Goal: Transaction & Acquisition: Purchase product/service

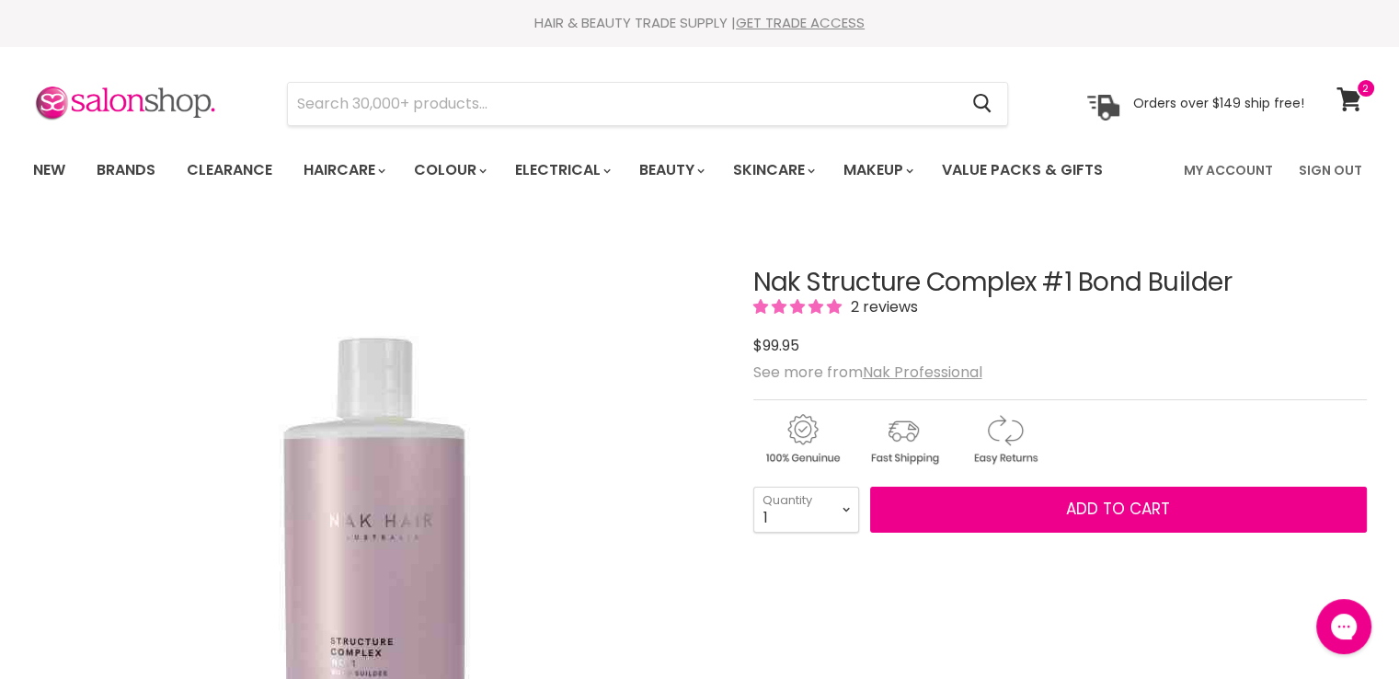
type input "Muk Style Stick 230-IR Wide Plate"
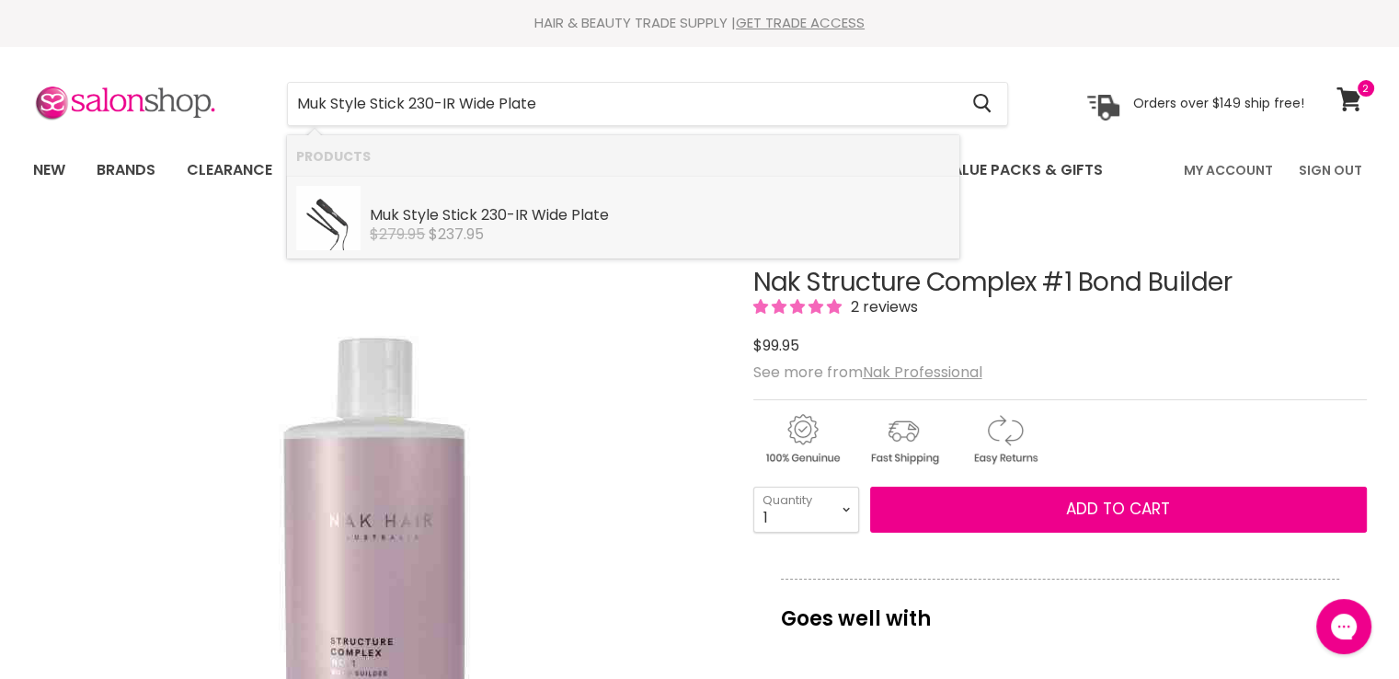
click at [512, 219] on b "230-IR" at bounding box center [504, 214] width 47 height 21
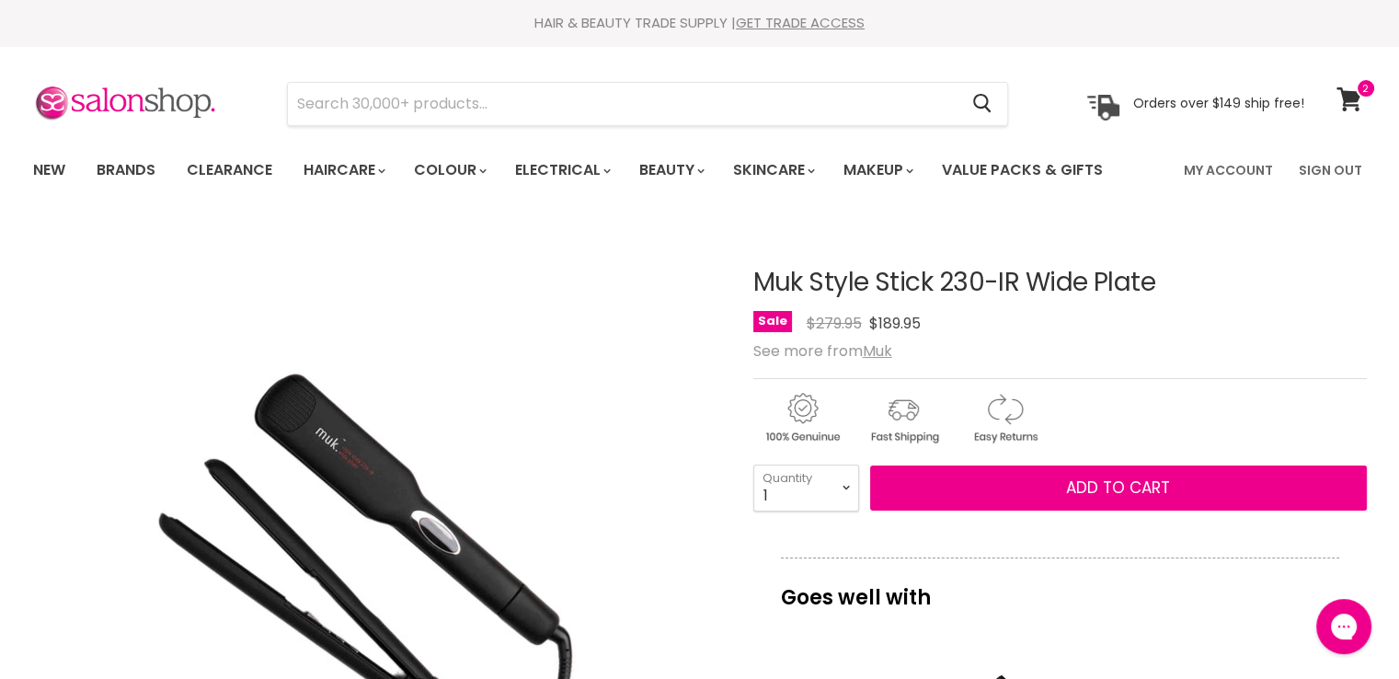
drag, startPoint x: 1183, startPoint y: 287, endPoint x: 754, endPoint y: 284, distance: 428.7
click at [754, 284] on h1 "Muk Style Stick 230-IR Wide Plate" at bounding box center [1060, 283] width 614 height 29
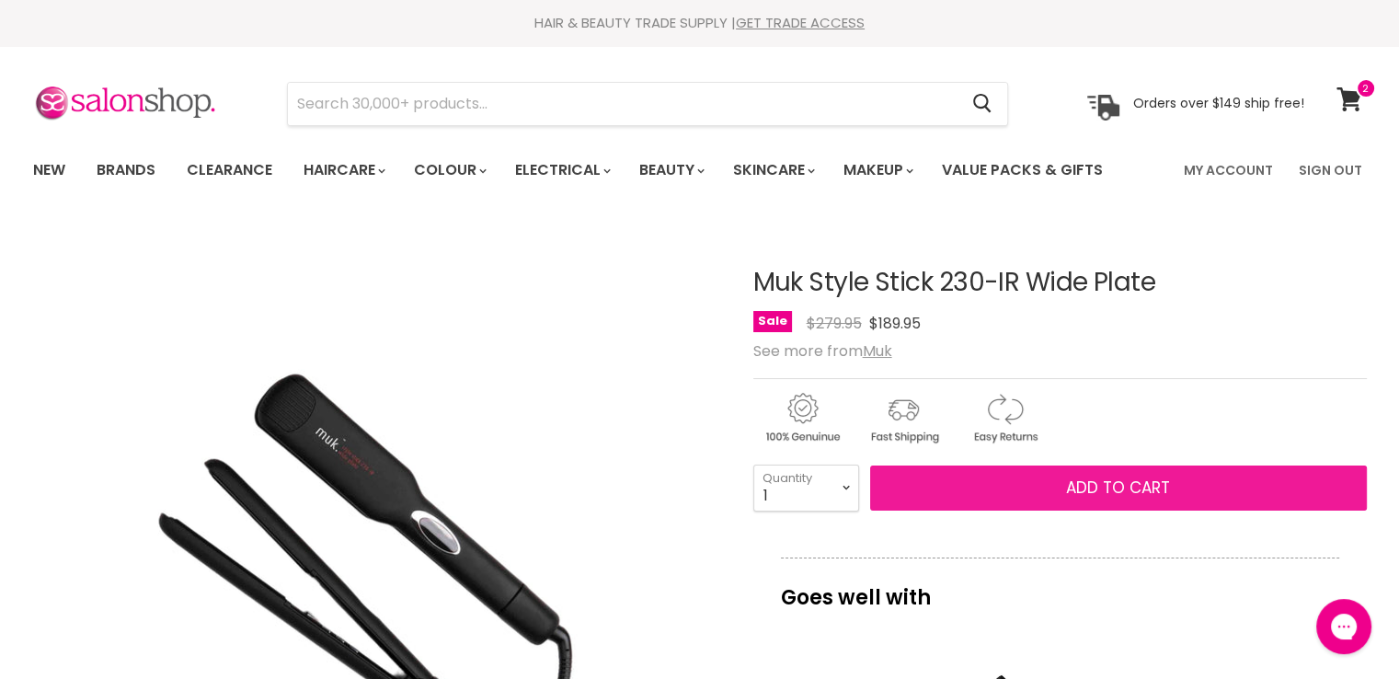
click at [997, 494] on button "Add to cart" at bounding box center [1118, 488] width 497 height 46
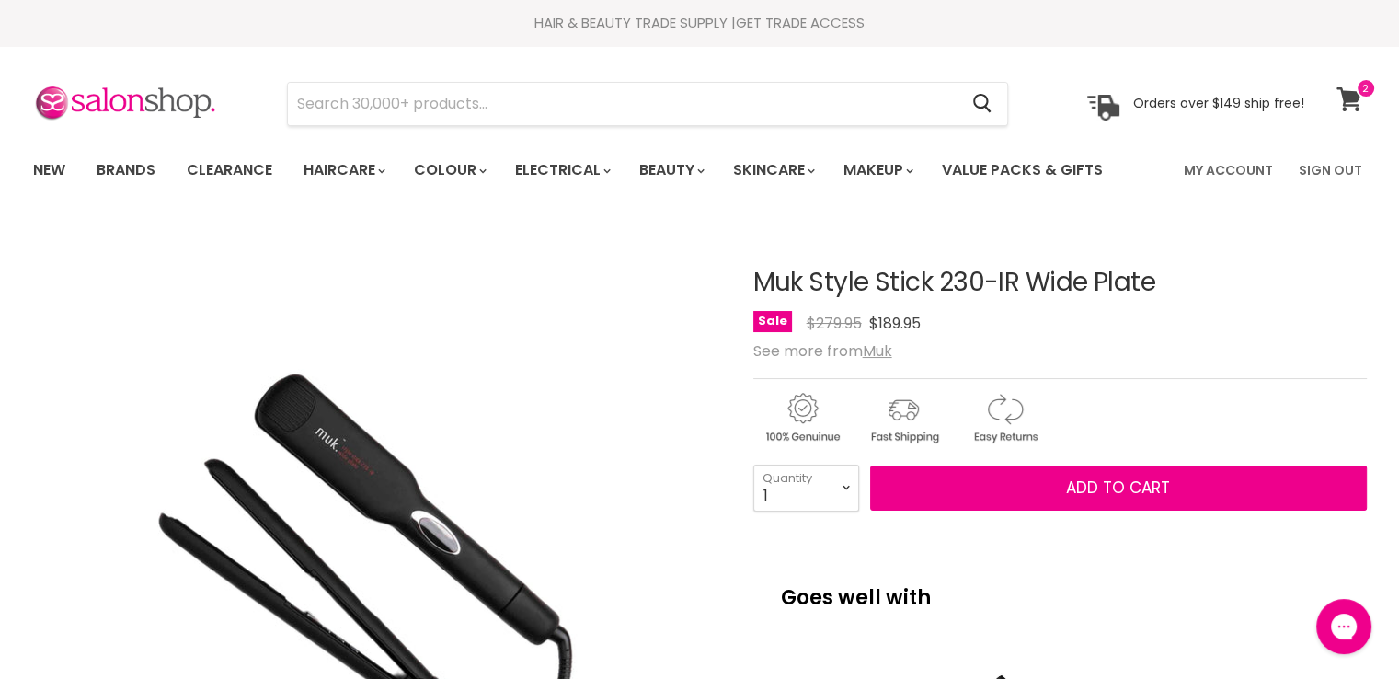
click at [1349, 88] on icon at bounding box center [1350, 99] width 26 height 24
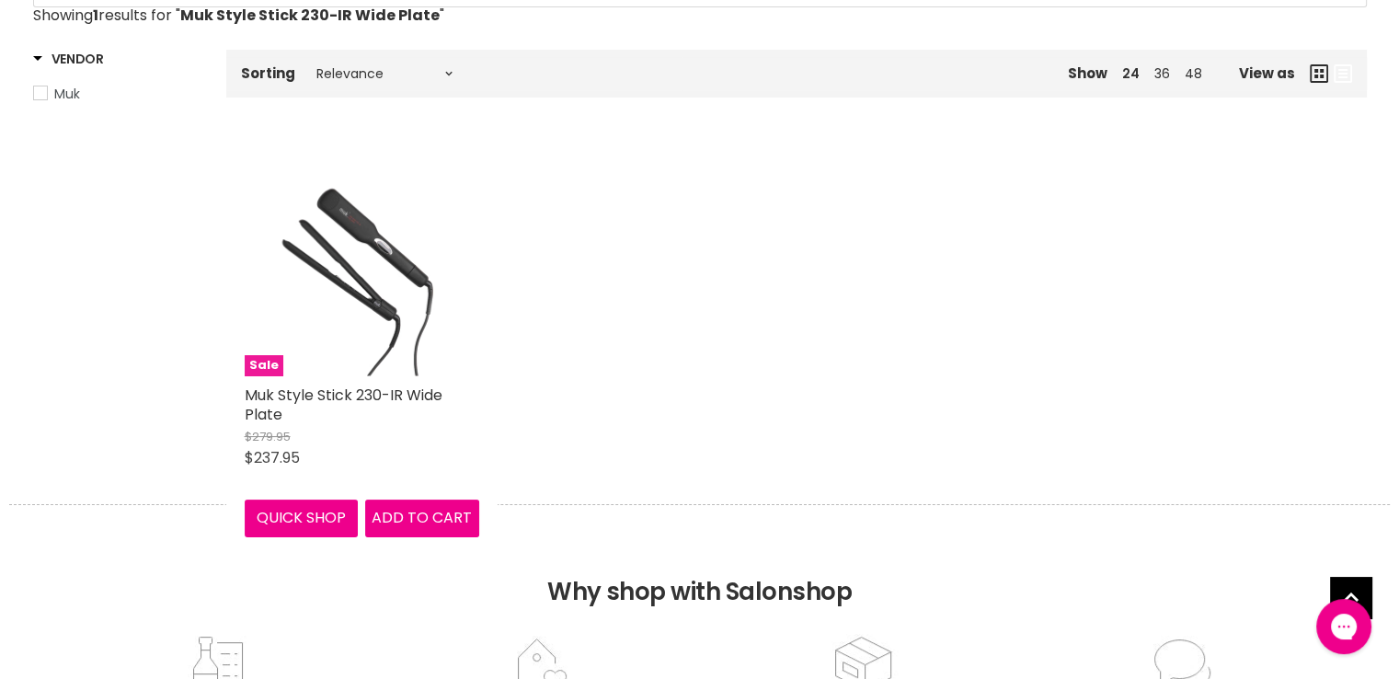
click at [390, 278] on img "Main content" at bounding box center [362, 259] width 235 height 235
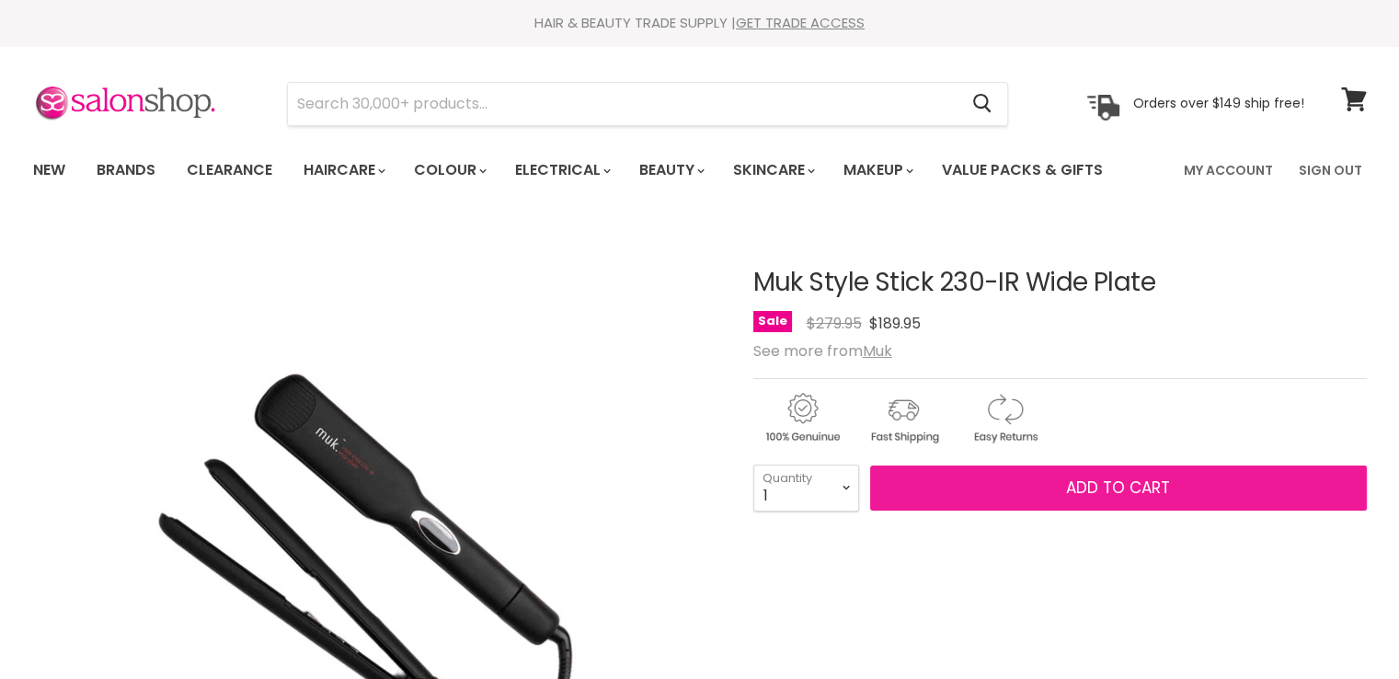
click at [995, 483] on button "Add to cart" at bounding box center [1118, 488] width 497 height 46
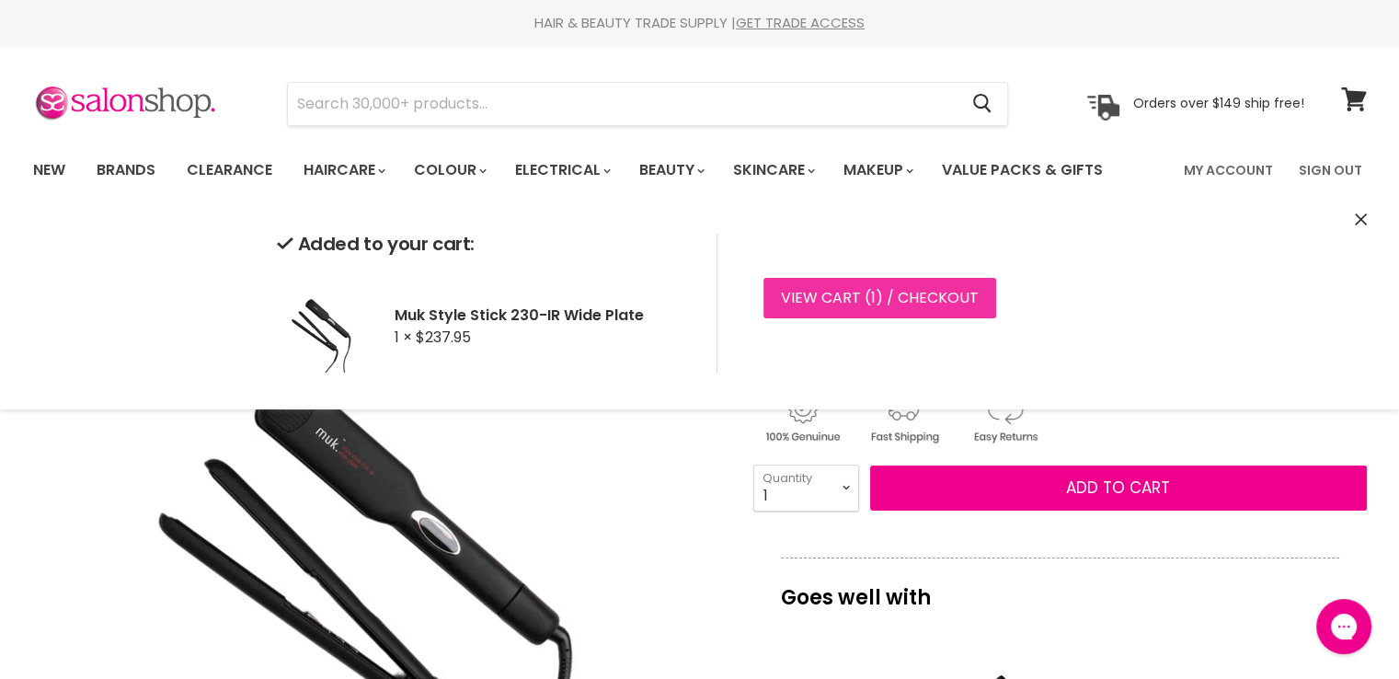
click at [850, 293] on link "View cart ( 1 ) / Checkout" at bounding box center [880, 298] width 233 height 40
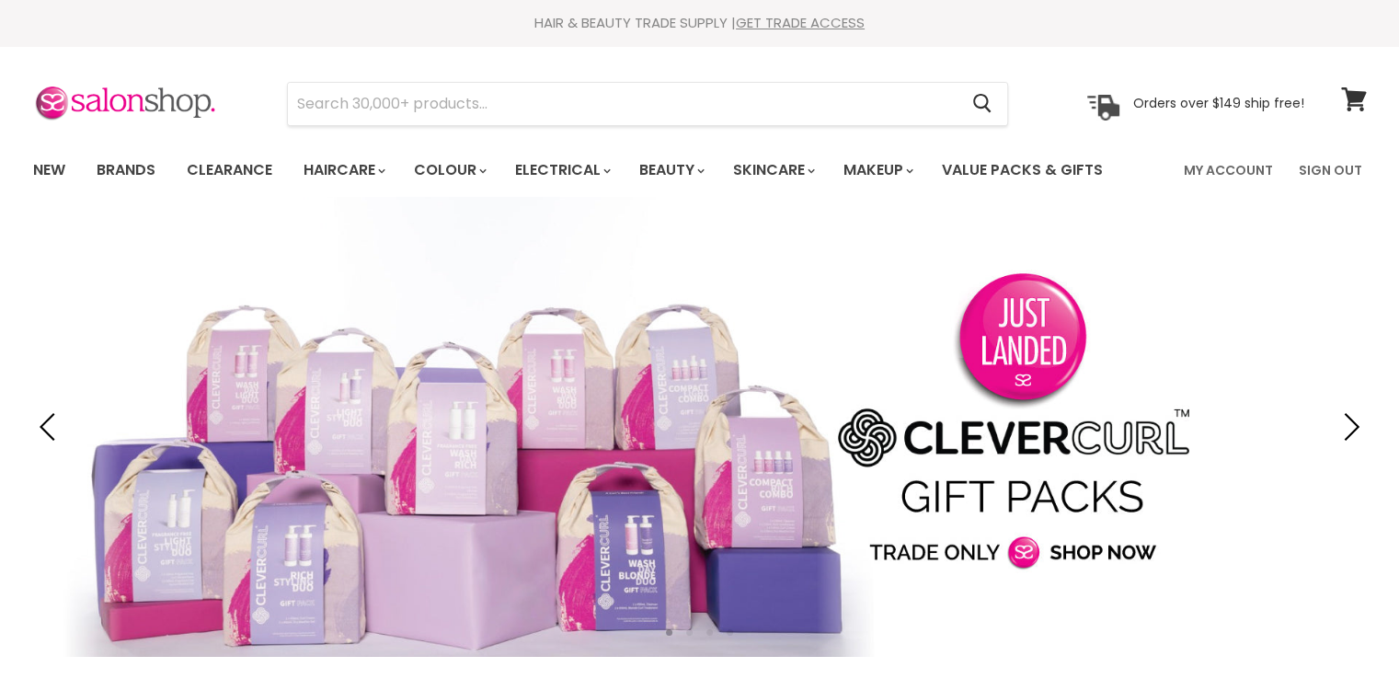
click at [1227, 170] on link "My Account" at bounding box center [1228, 170] width 111 height 39
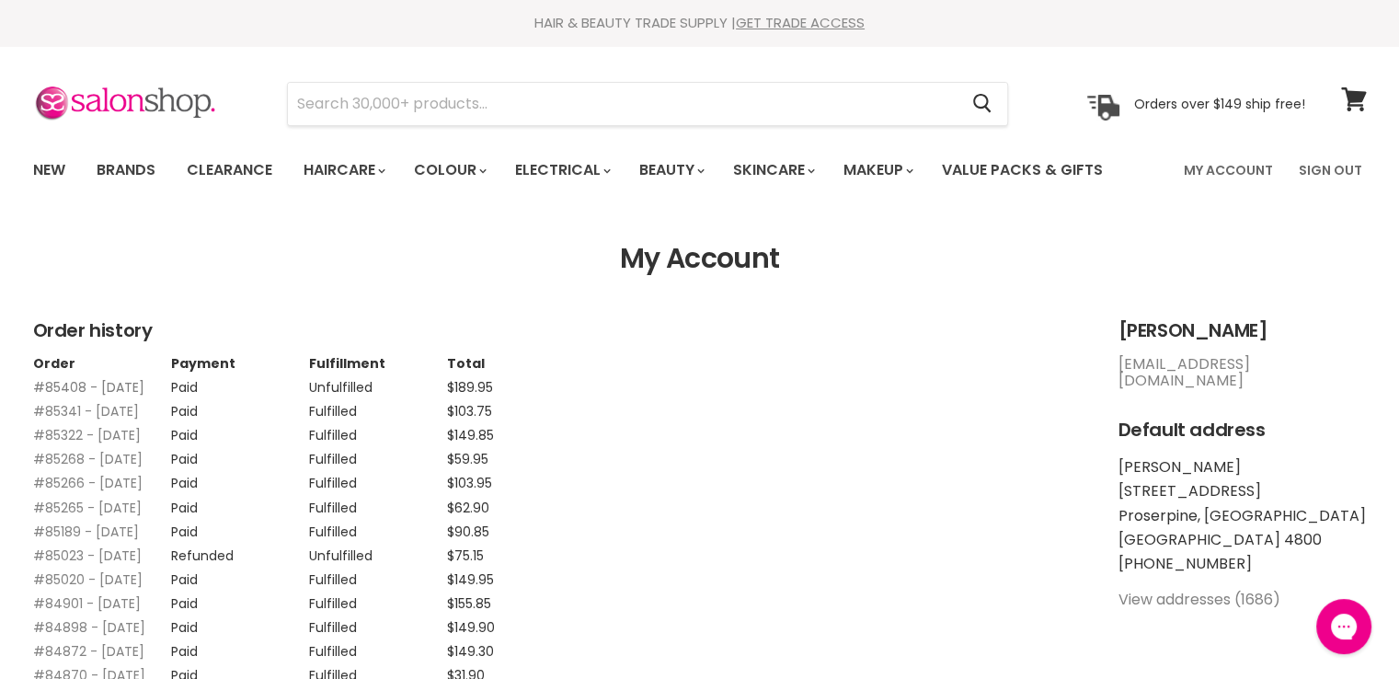
click at [73, 387] on link "#85408 - 15 Oct, 2025" at bounding box center [88, 387] width 111 height 18
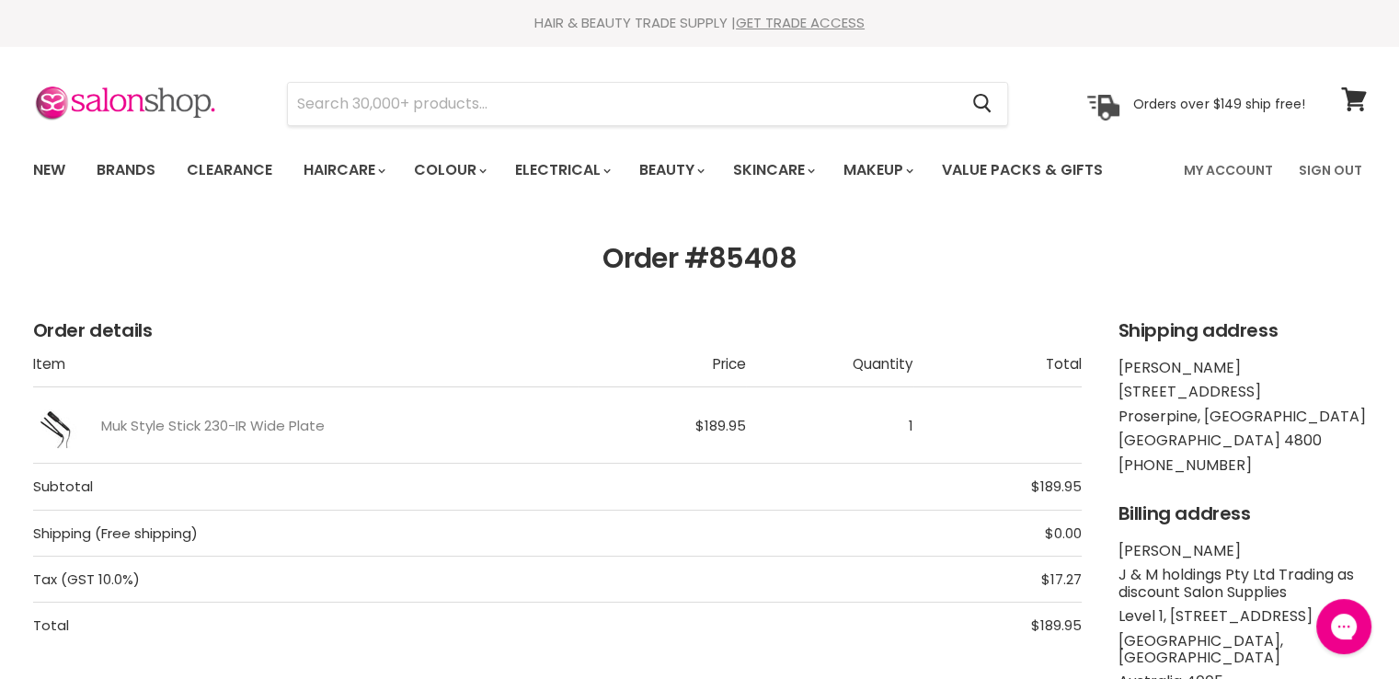
drag, startPoint x: 809, startPoint y: 259, endPoint x: 710, endPoint y: 249, distance: 98.9
click at [710, 249] on h1 "Order #85408" at bounding box center [700, 259] width 1334 height 32
copy h1 "85408"
click at [566, 108] on input "Search" at bounding box center [623, 104] width 671 height 42
paste input "#AMRR736156"
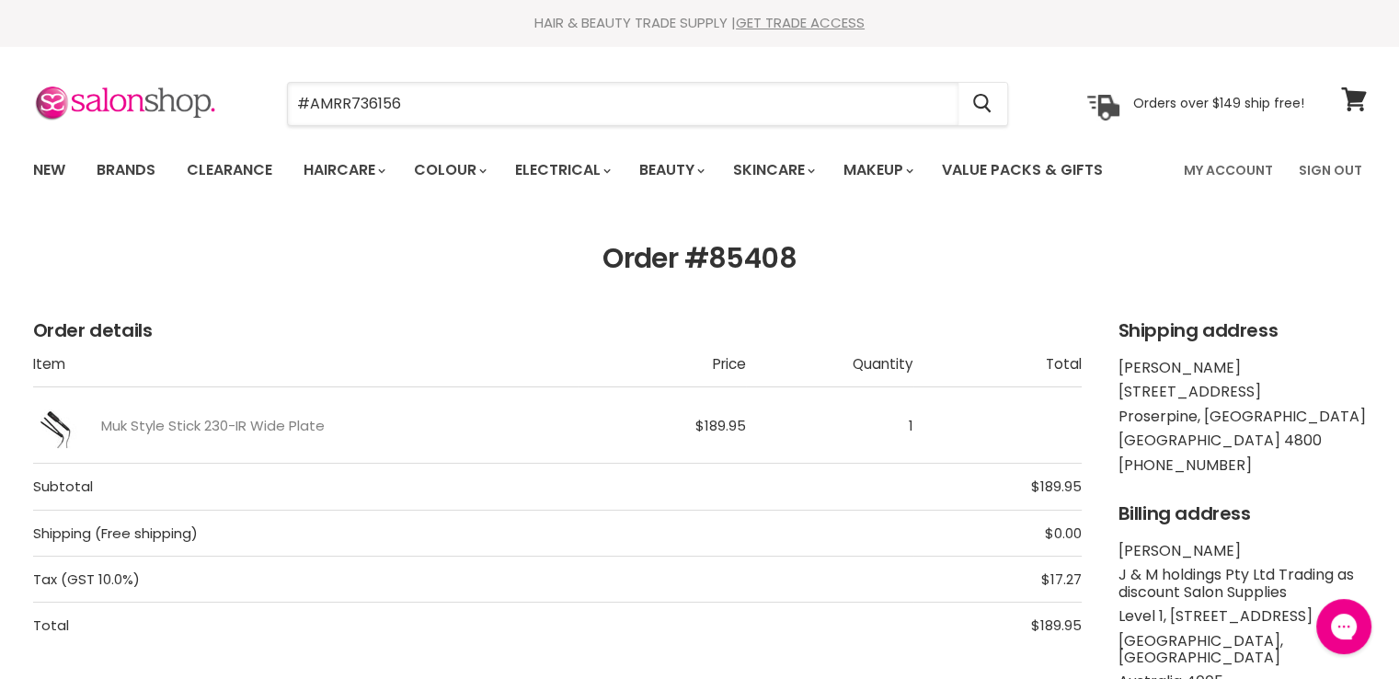
drag, startPoint x: 383, startPoint y: 107, endPoint x: 281, endPoint y: 103, distance: 102.2
click at [281, 103] on div "#AMRR736156 Cancel" at bounding box center [647, 104] width 815 height 42
paste input "Jeval Tall Drink Of Water"
type input "Jeval Tall Drink Of Water"
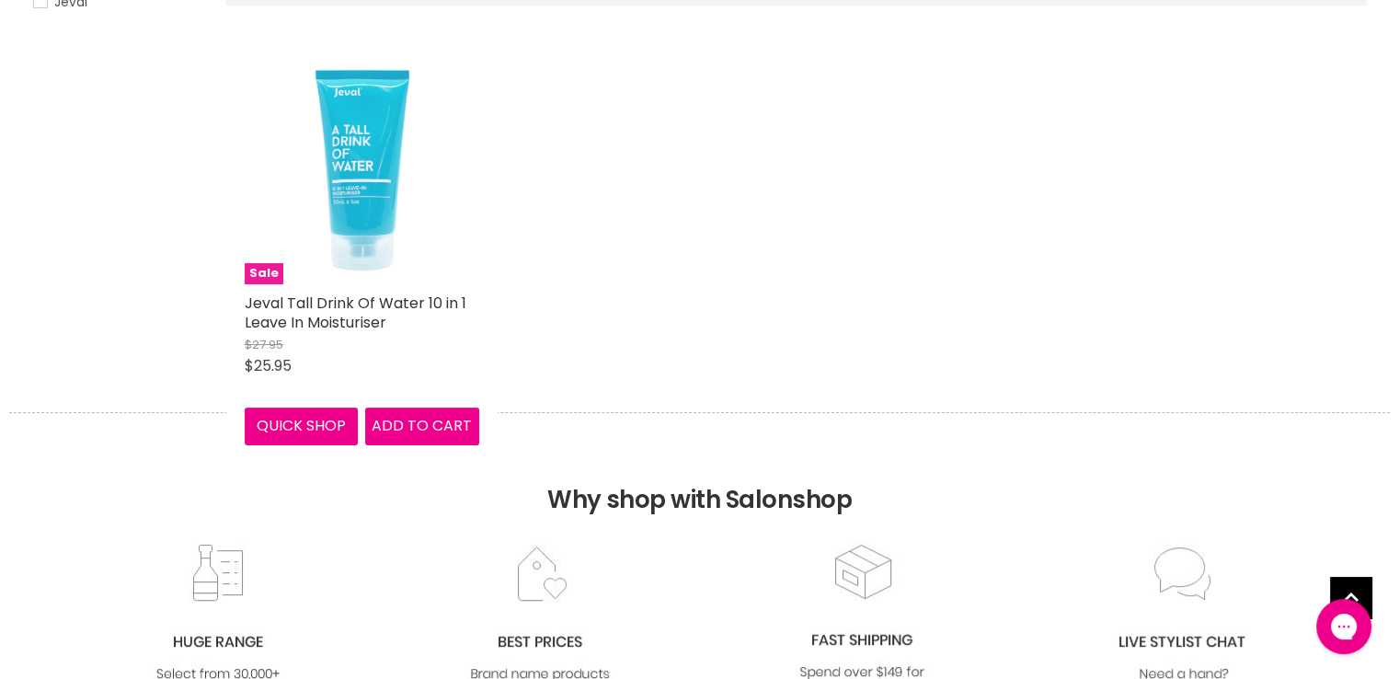
click at [342, 143] on img "Main content" at bounding box center [361, 167] width 195 height 235
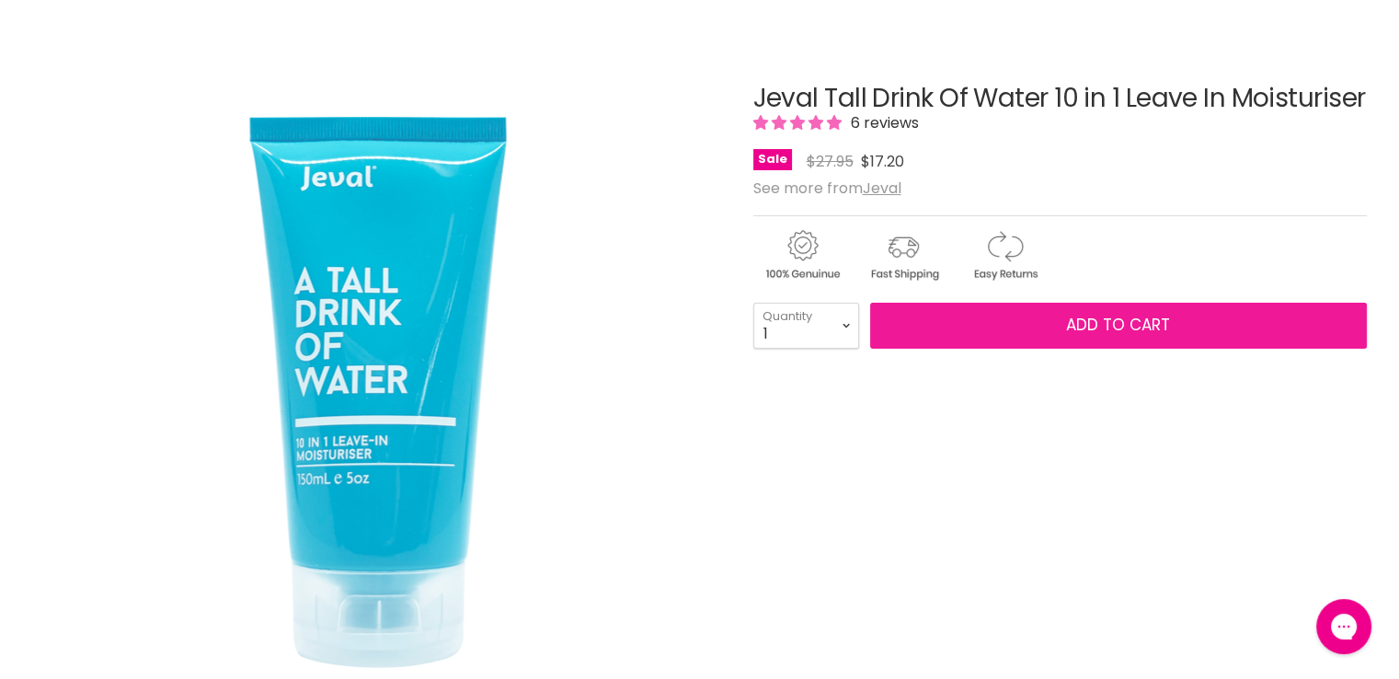
click at [988, 349] on button "Add to cart" at bounding box center [1118, 326] width 497 height 46
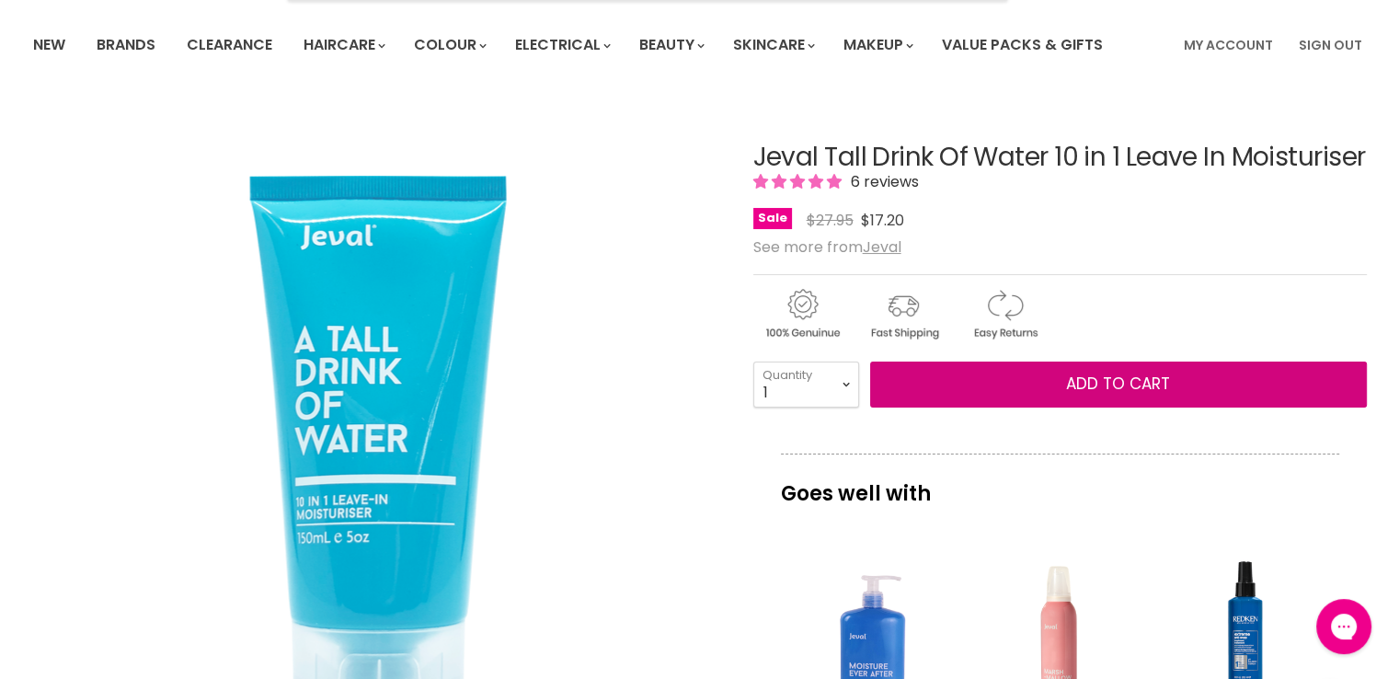
scroll to position [276, 0]
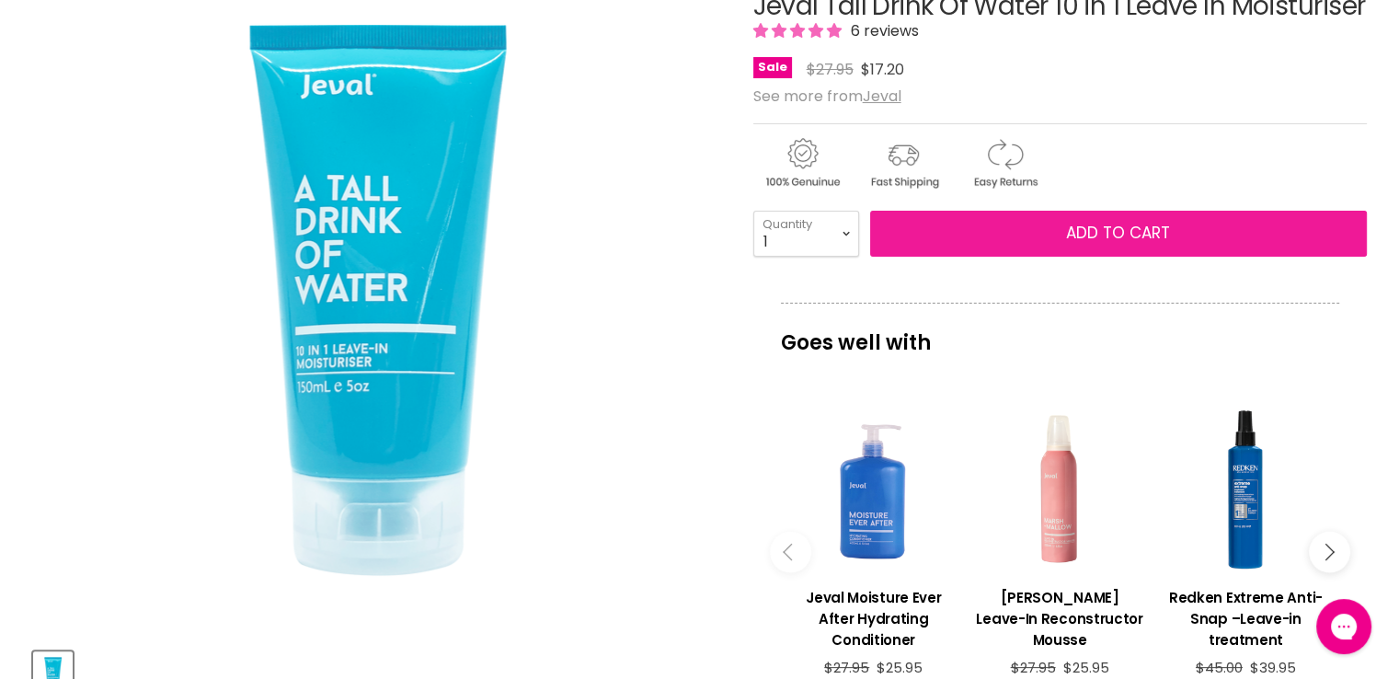
click at [1097, 244] on span "Add to cart" at bounding box center [1118, 233] width 104 height 22
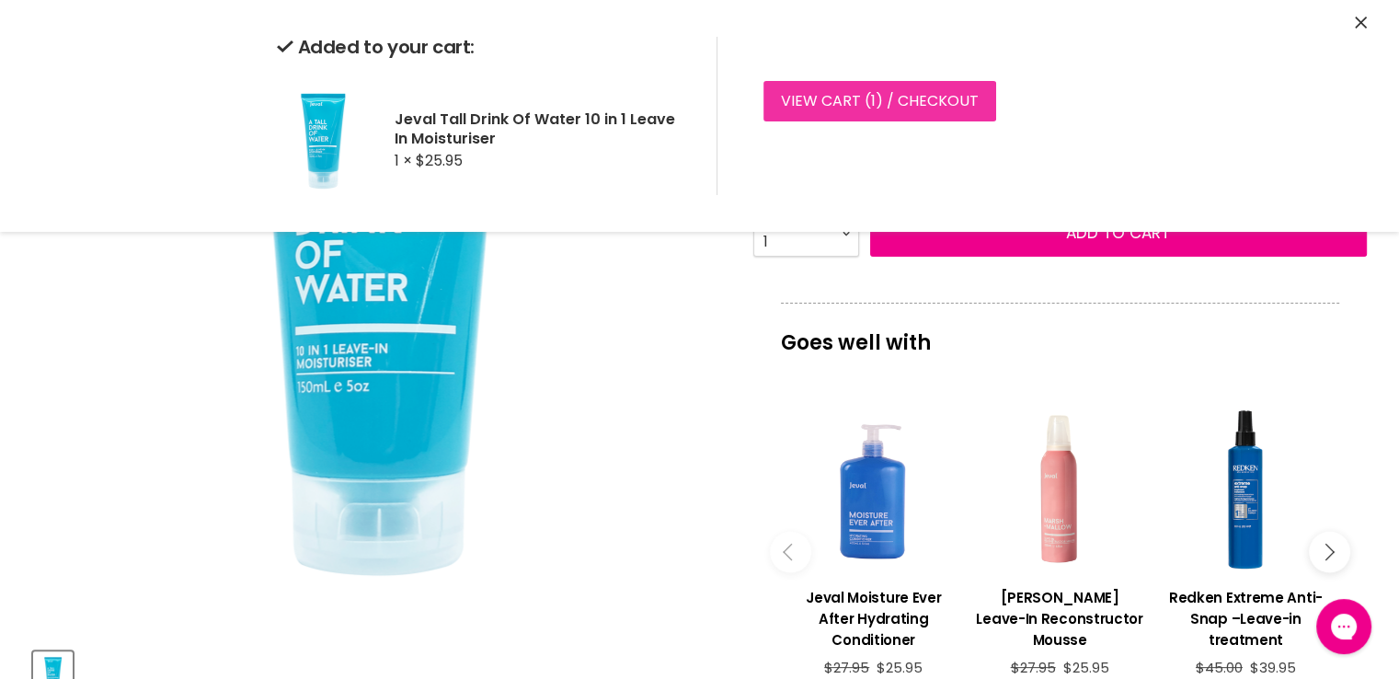
click at [865, 103] on link "View cart ( 1 ) / Checkout" at bounding box center [880, 101] width 233 height 40
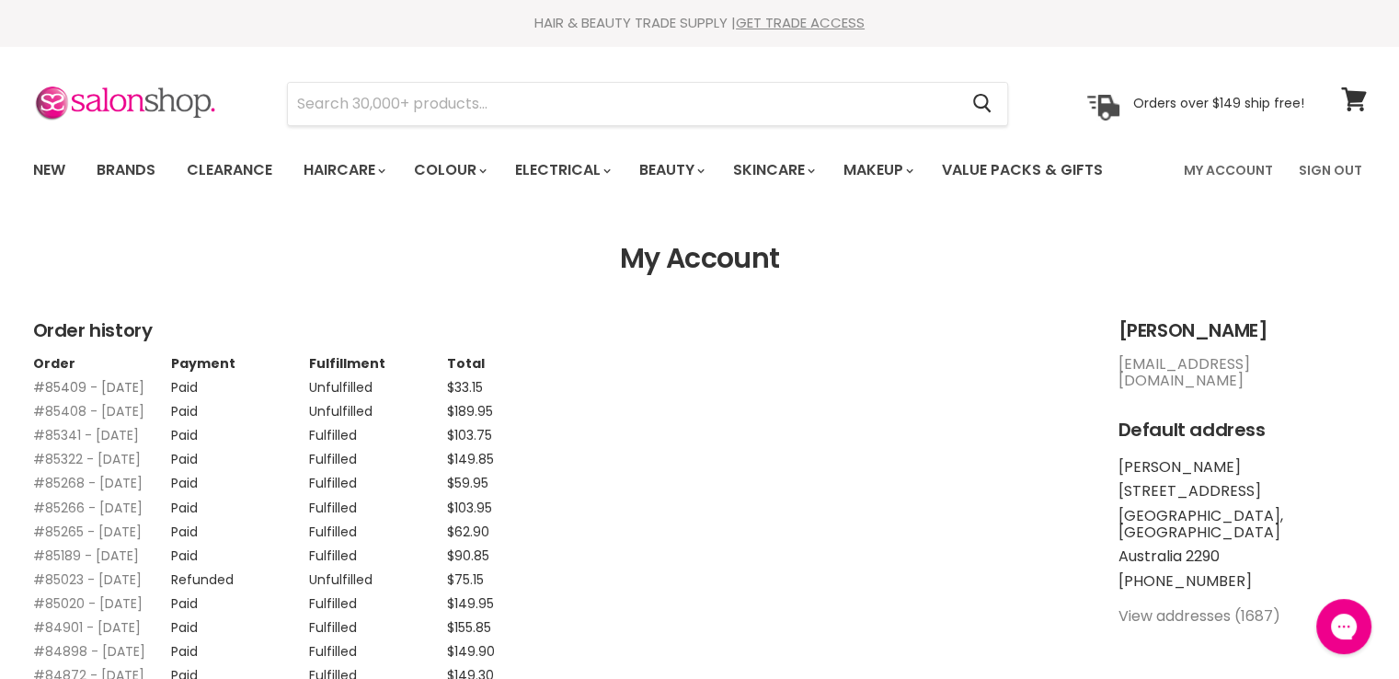
click at [59, 379] on link "#85409 - [DATE]" at bounding box center [88, 387] width 111 height 18
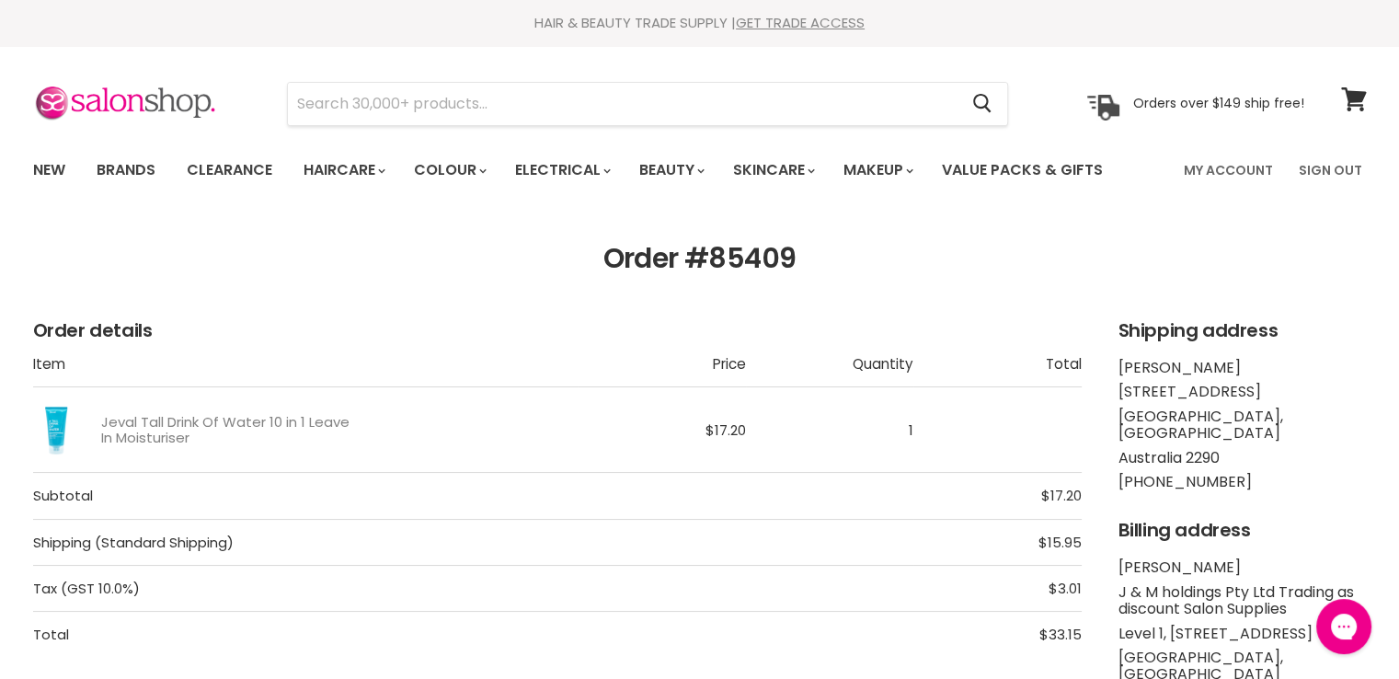
drag, startPoint x: 0, startPoint y: 0, endPoint x: 706, endPoint y: 266, distance: 754.8
click at [706, 266] on h1 "Order #85409" at bounding box center [700, 259] width 1334 height 32
copy h1 "85409"
click at [526, 102] on input "Search" at bounding box center [623, 104] width 671 height 42
paste input "Muvo Coolest Brunette"
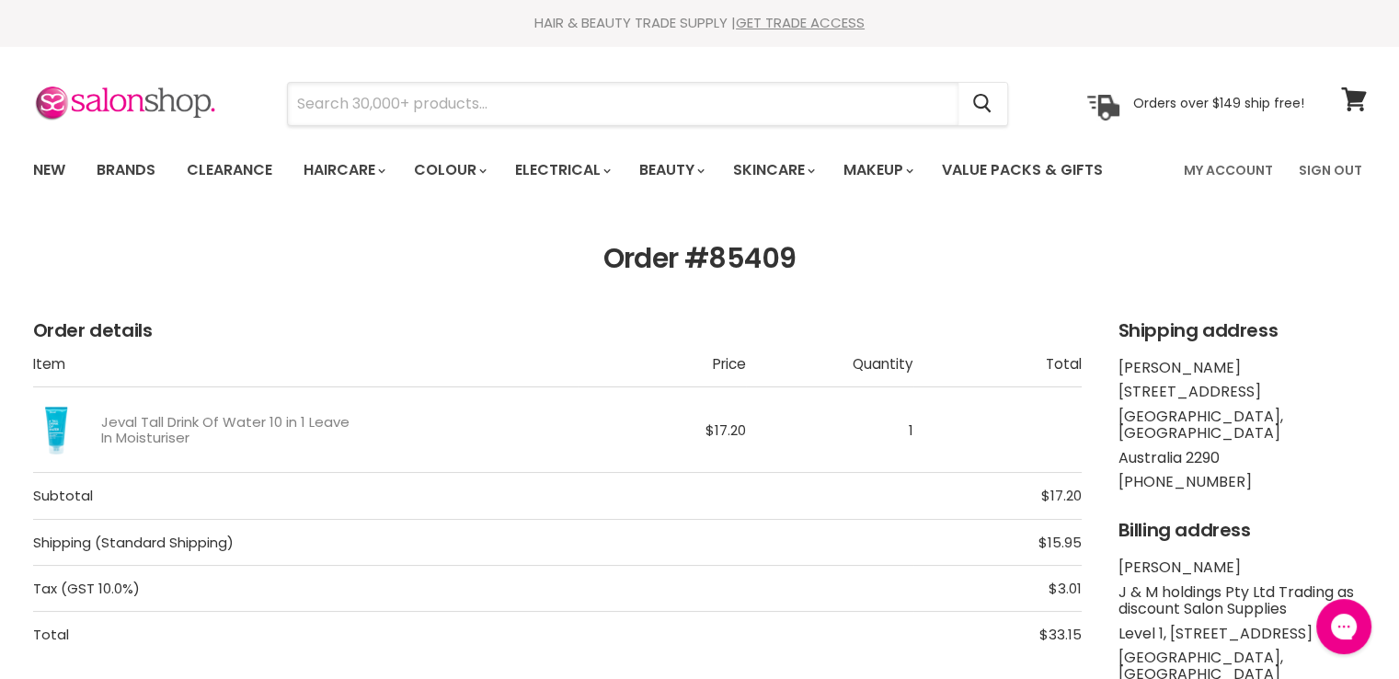
type input "Muvo Coolest Brunette"
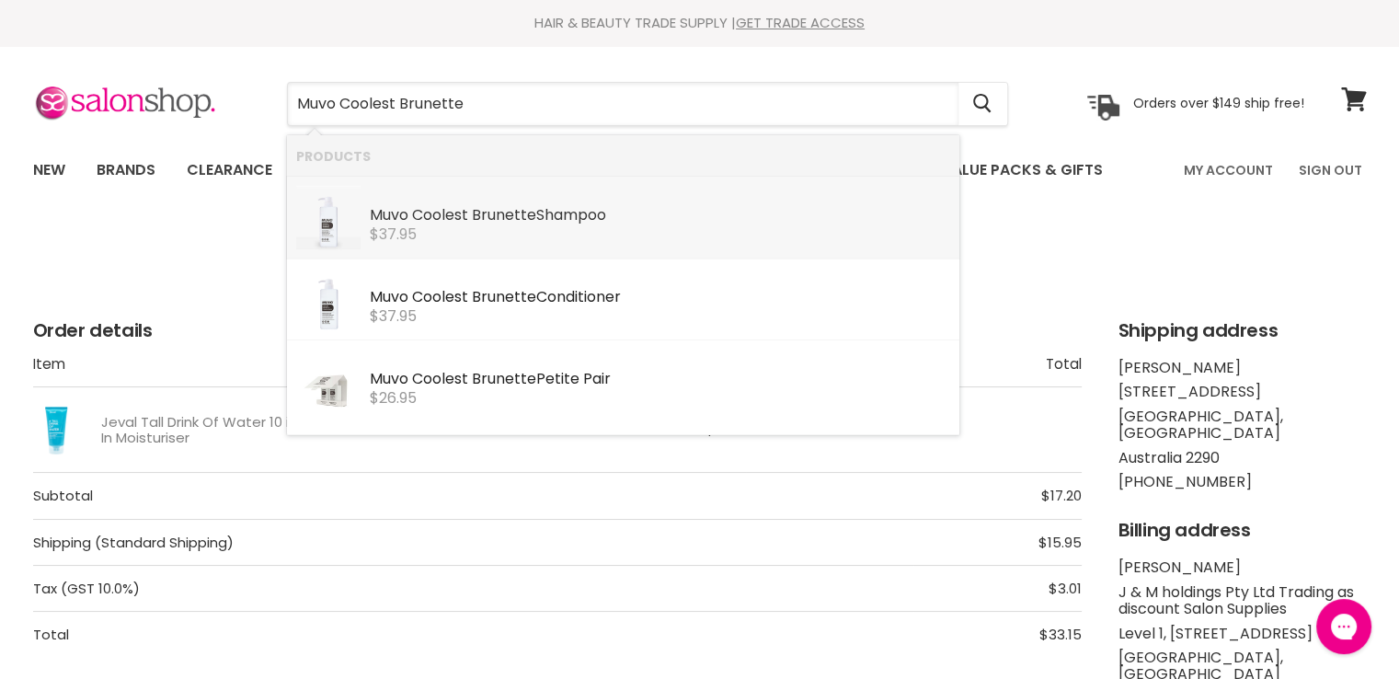
click at [423, 210] on b "Coolest" at bounding box center [440, 214] width 56 height 21
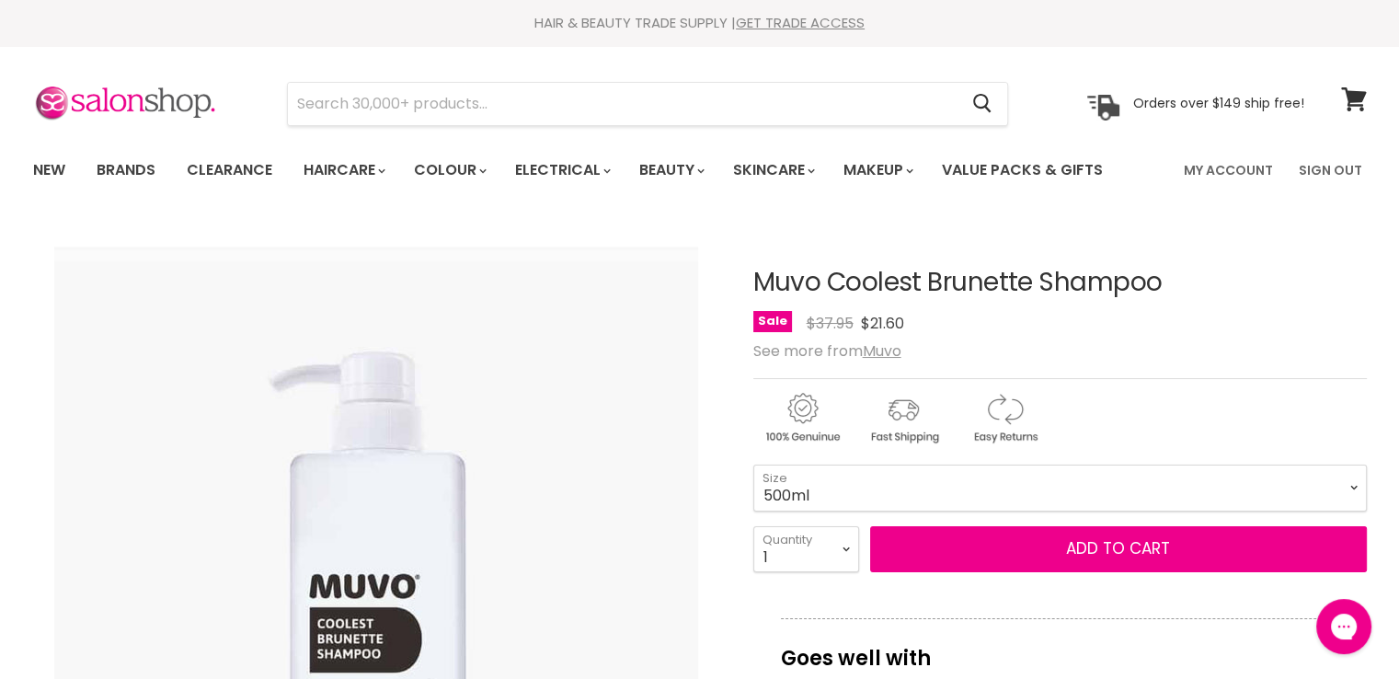
drag, startPoint x: 1204, startPoint y: 286, endPoint x: 746, endPoint y: 287, distance: 458.1
copy div "Muvo Coolest Brunette Shampoo"
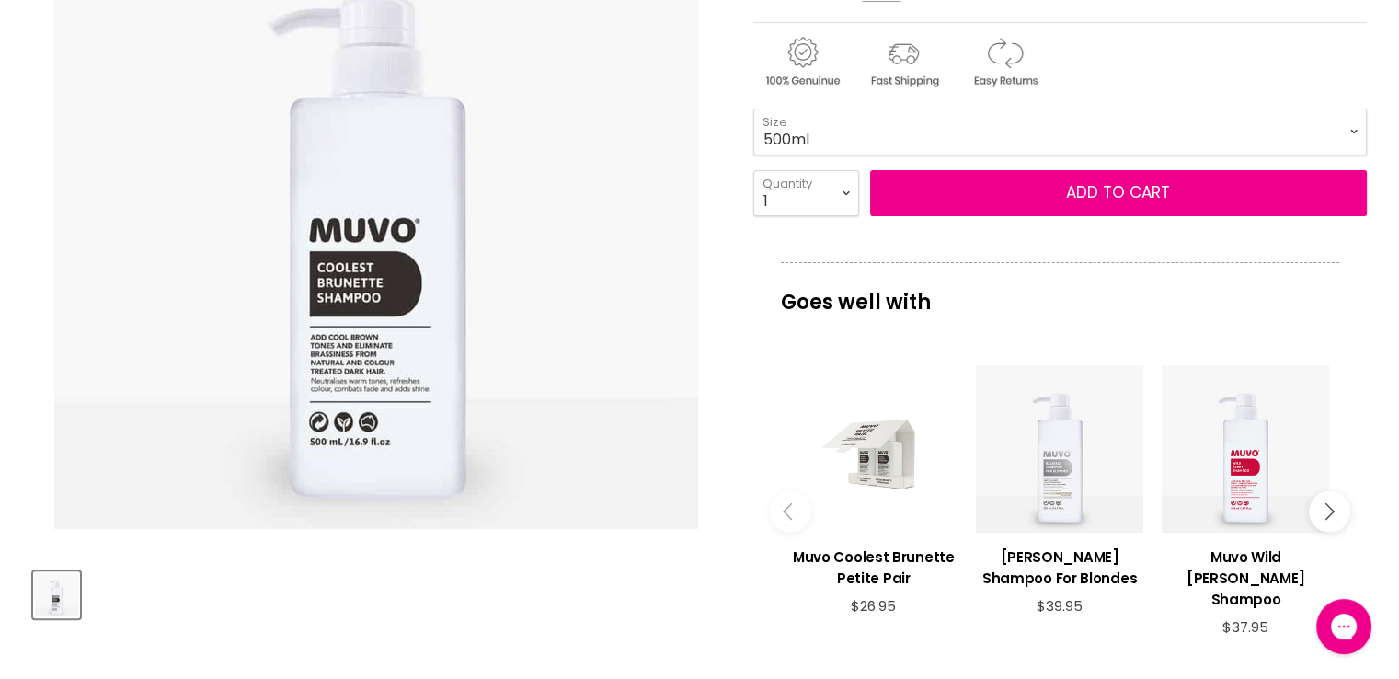
scroll to position [368, 0]
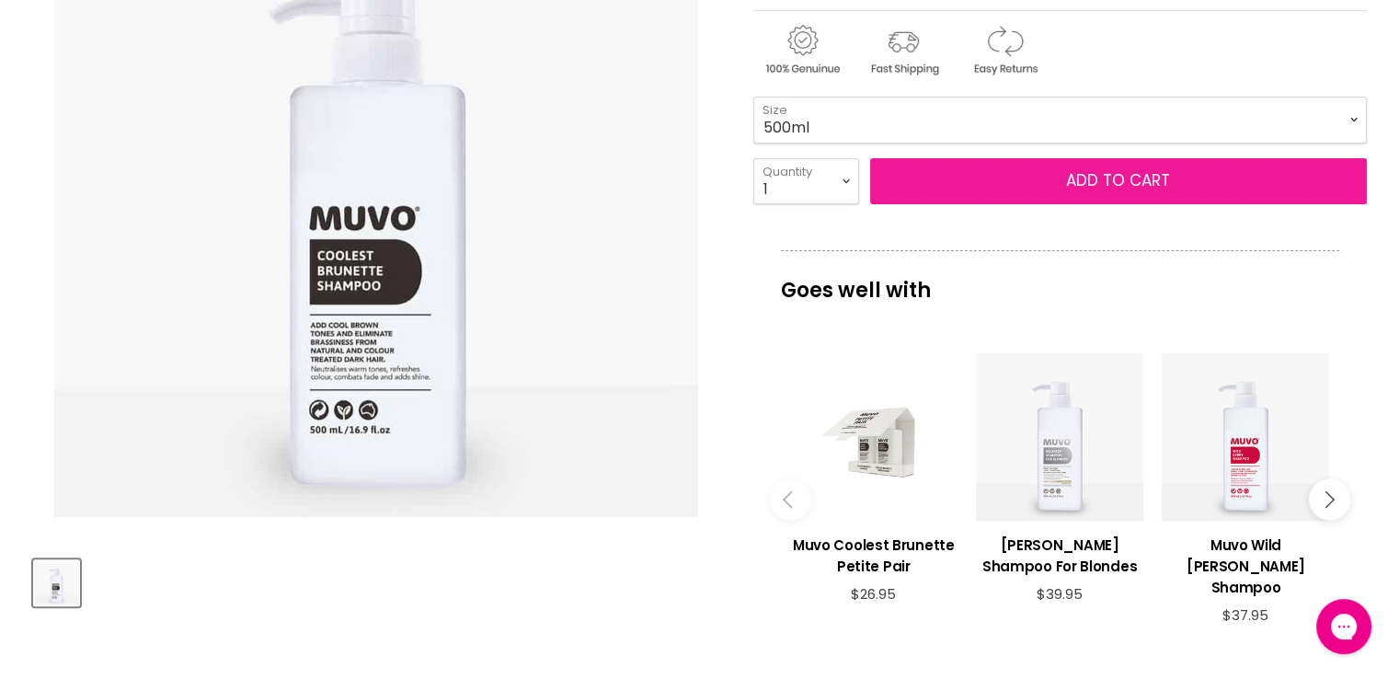
click at [1049, 189] on button "Add to cart" at bounding box center [1118, 181] width 497 height 46
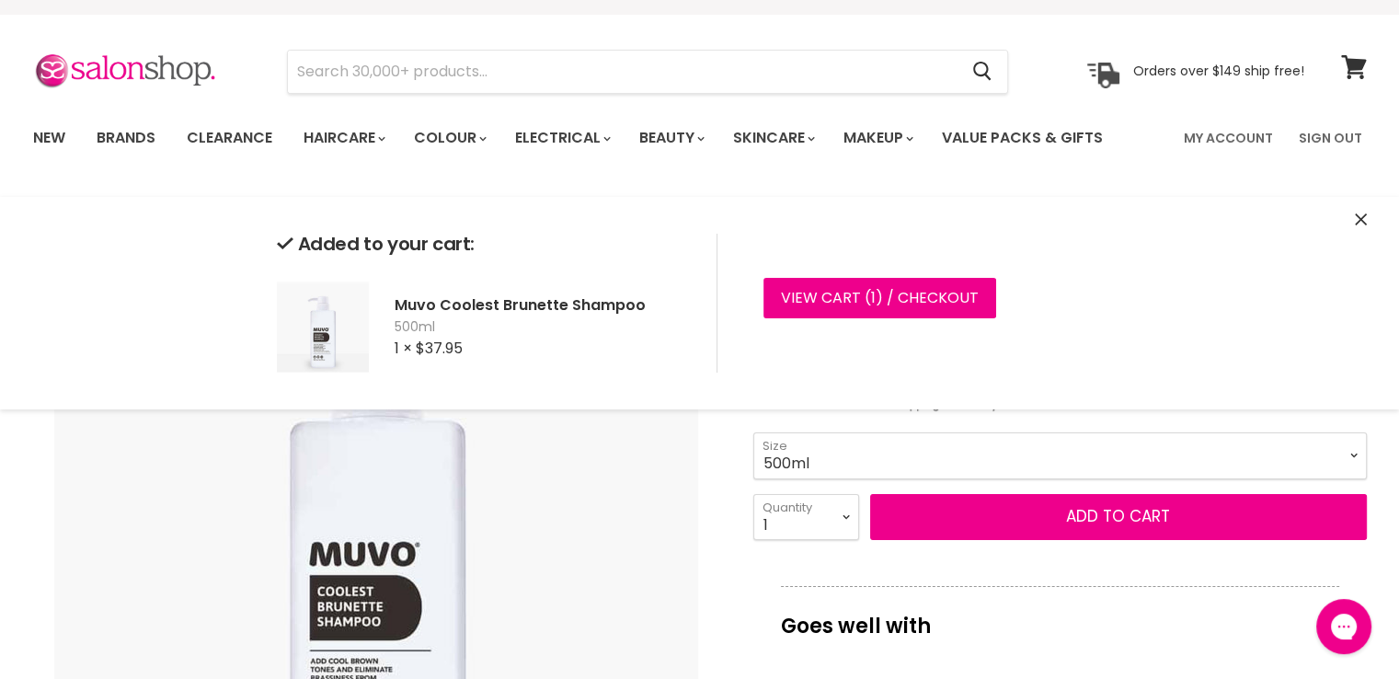
scroll to position [0, 0]
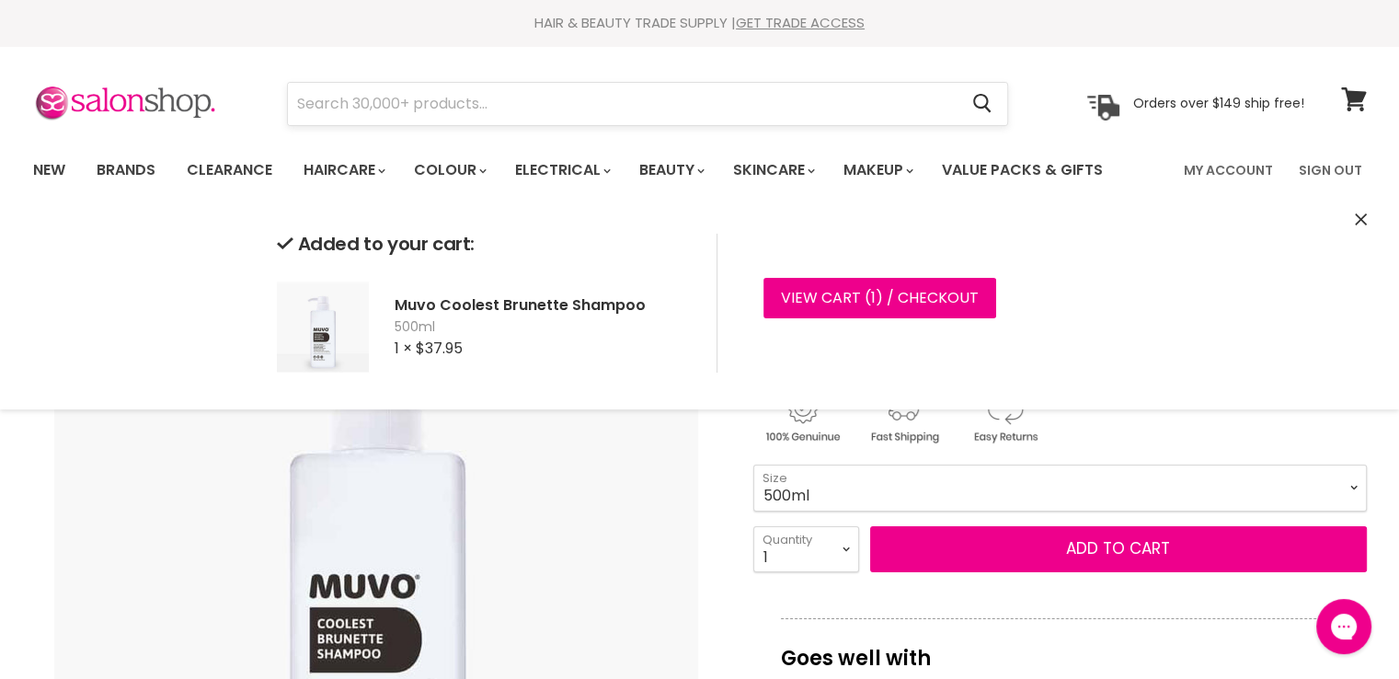
click at [520, 106] on input "Search" at bounding box center [623, 104] width 671 height 42
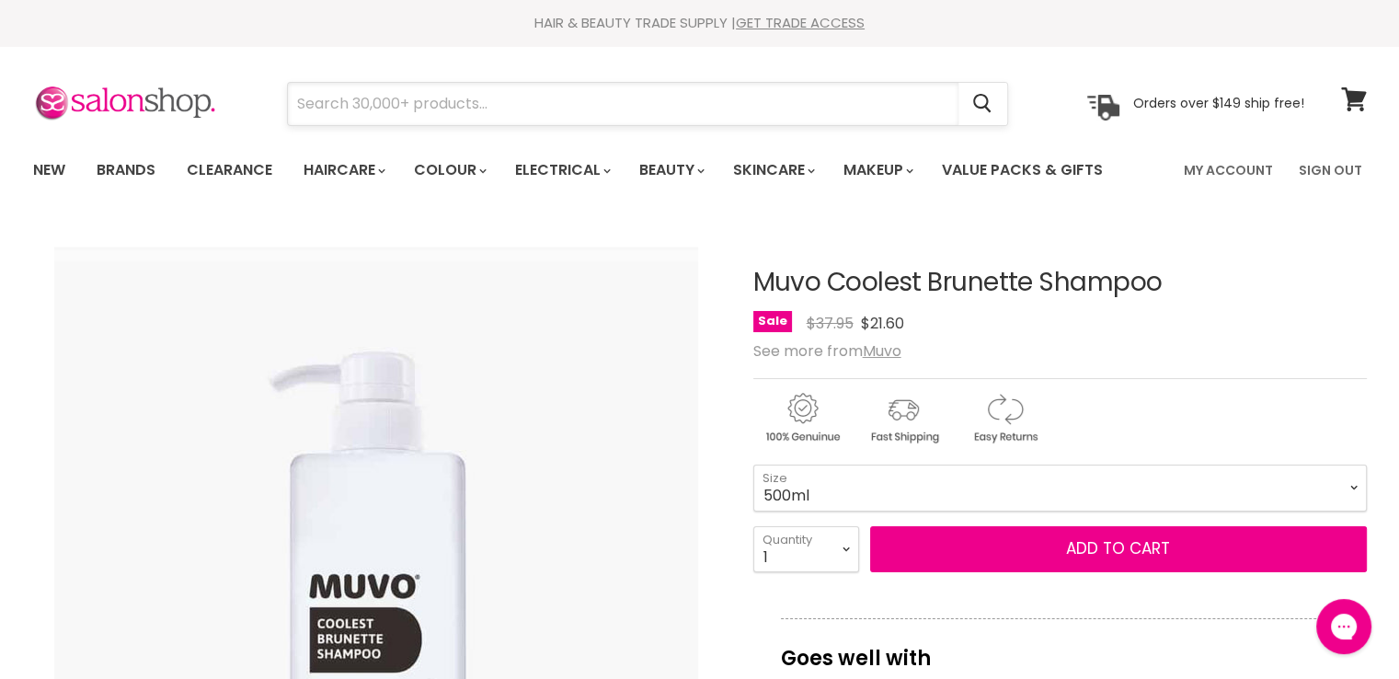
click at [520, 106] on input "Search" at bounding box center [623, 104] width 671 height 42
paste input "Muvo Coolest Brunette Shampoo"
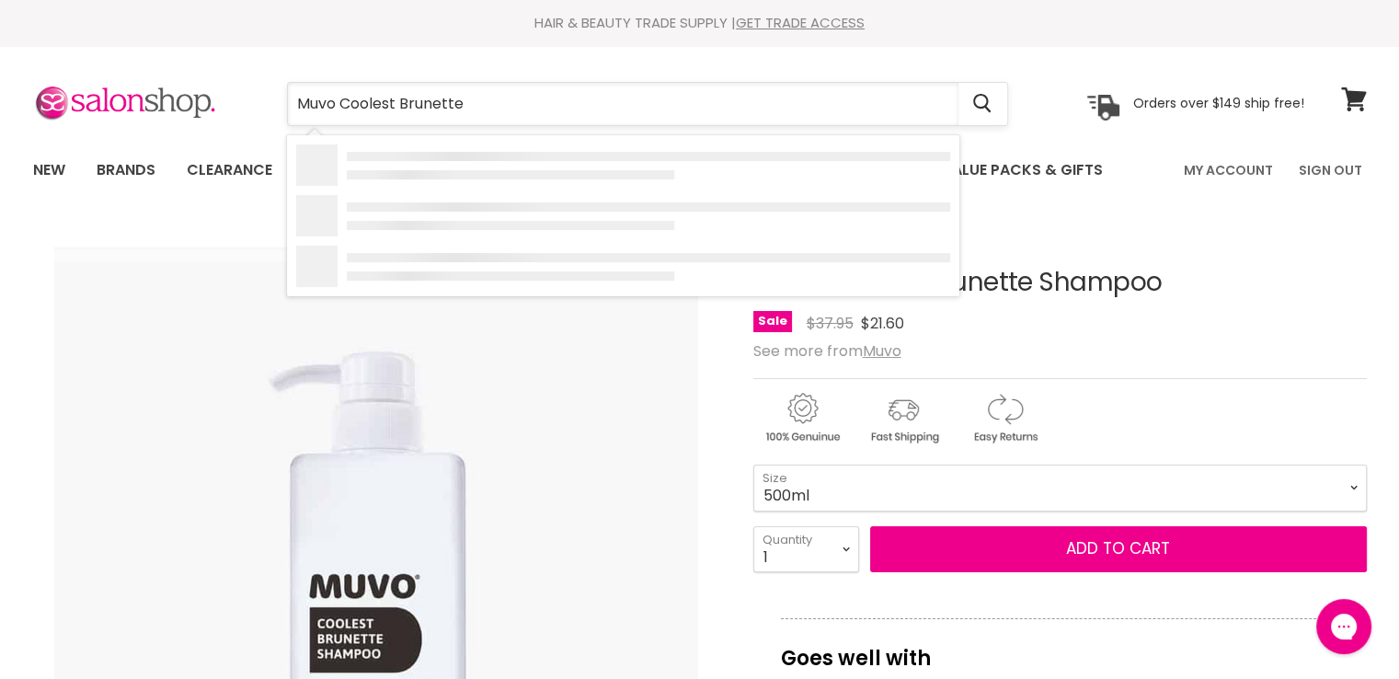
type input "Muvo Coolest Brunette"
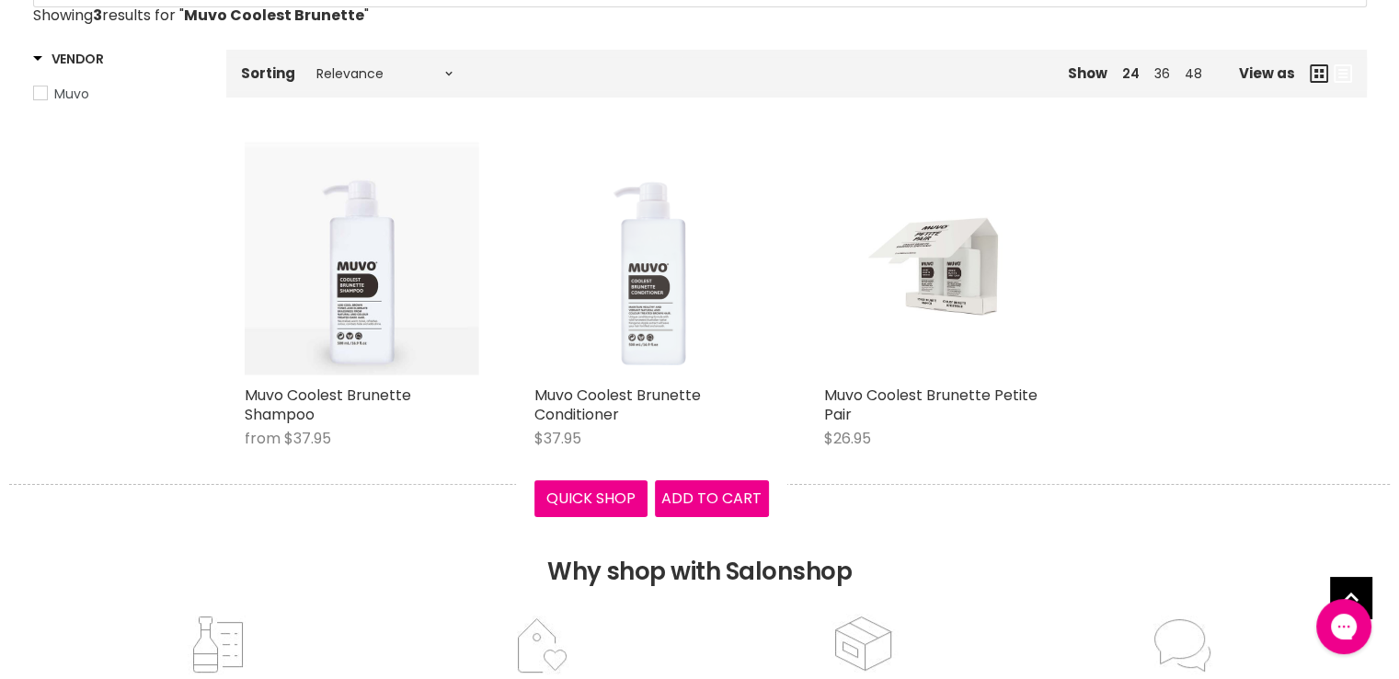
click at [649, 298] on img "Main content" at bounding box center [651, 259] width 235 height 235
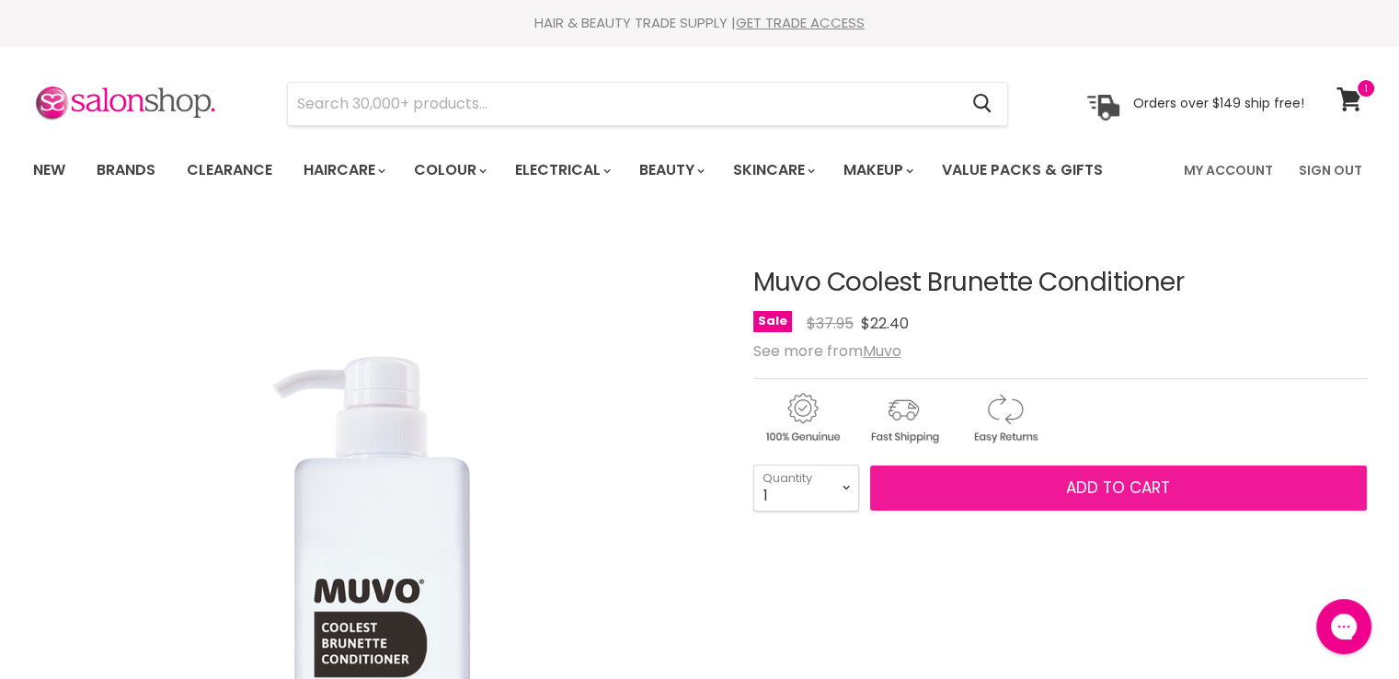
click at [1002, 477] on button "Add to cart" at bounding box center [1118, 488] width 497 height 46
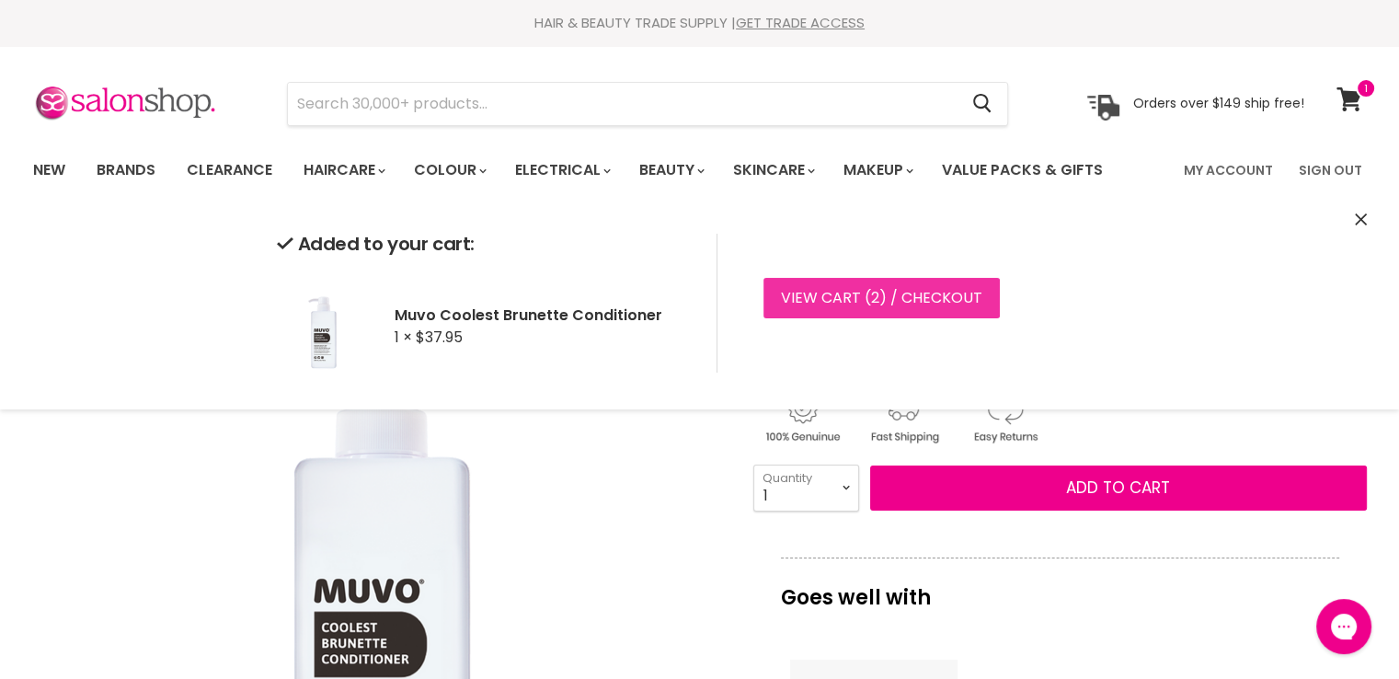
click at [924, 295] on link "View cart ( 2 ) / Checkout" at bounding box center [882, 298] width 236 height 40
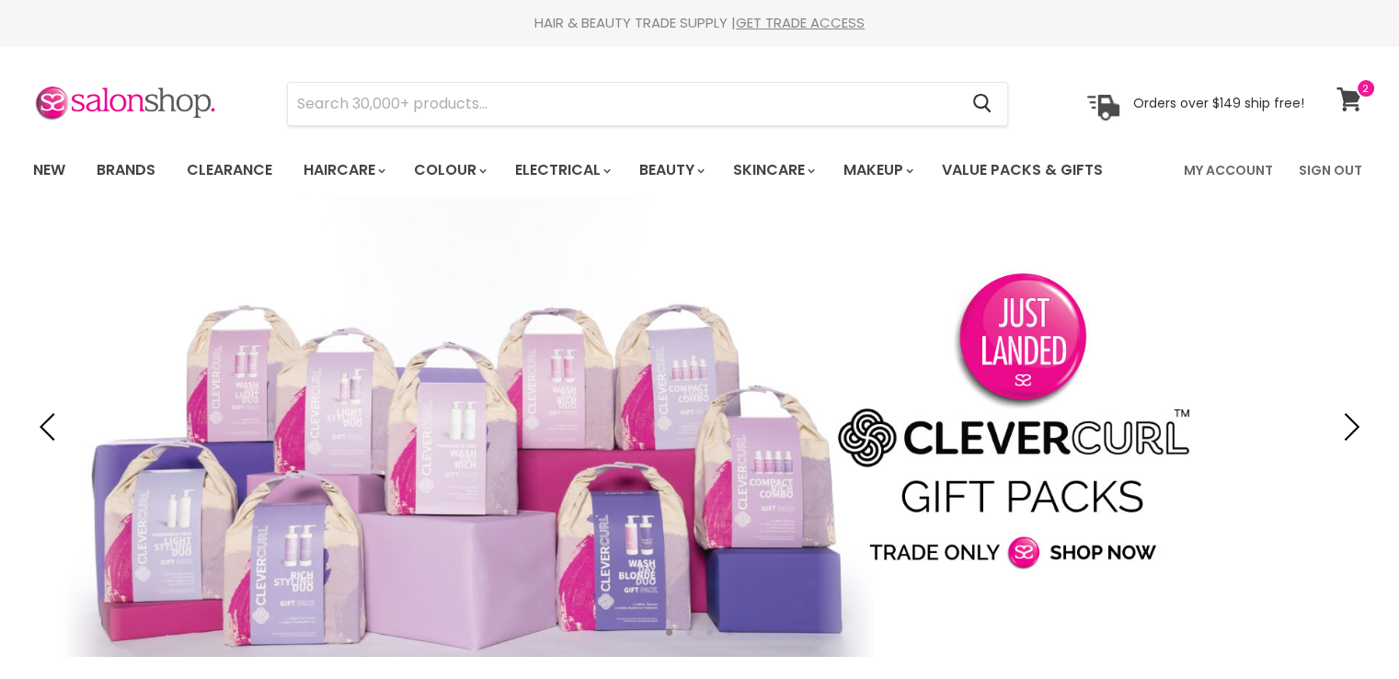
click at [1349, 95] on icon at bounding box center [1349, 99] width 25 height 24
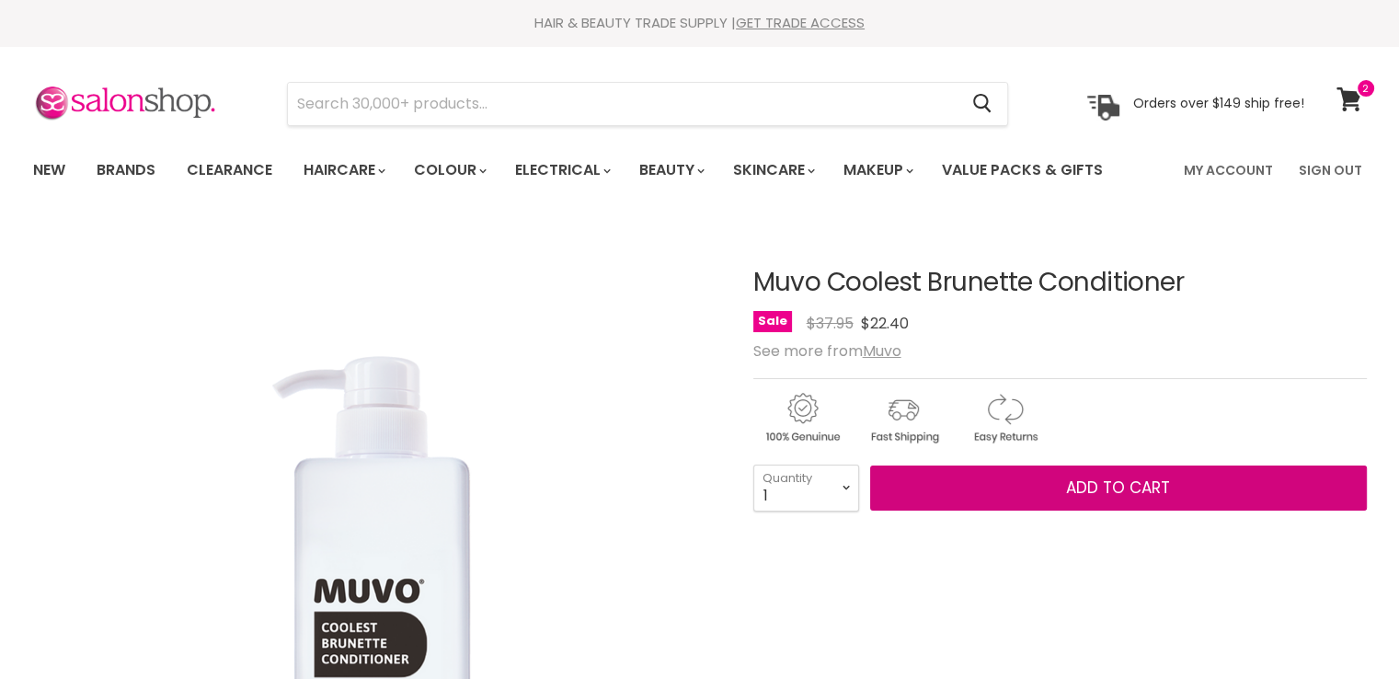
click at [993, 490] on button "Add to cart" at bounding box center [1118, 488] width 497 height 46
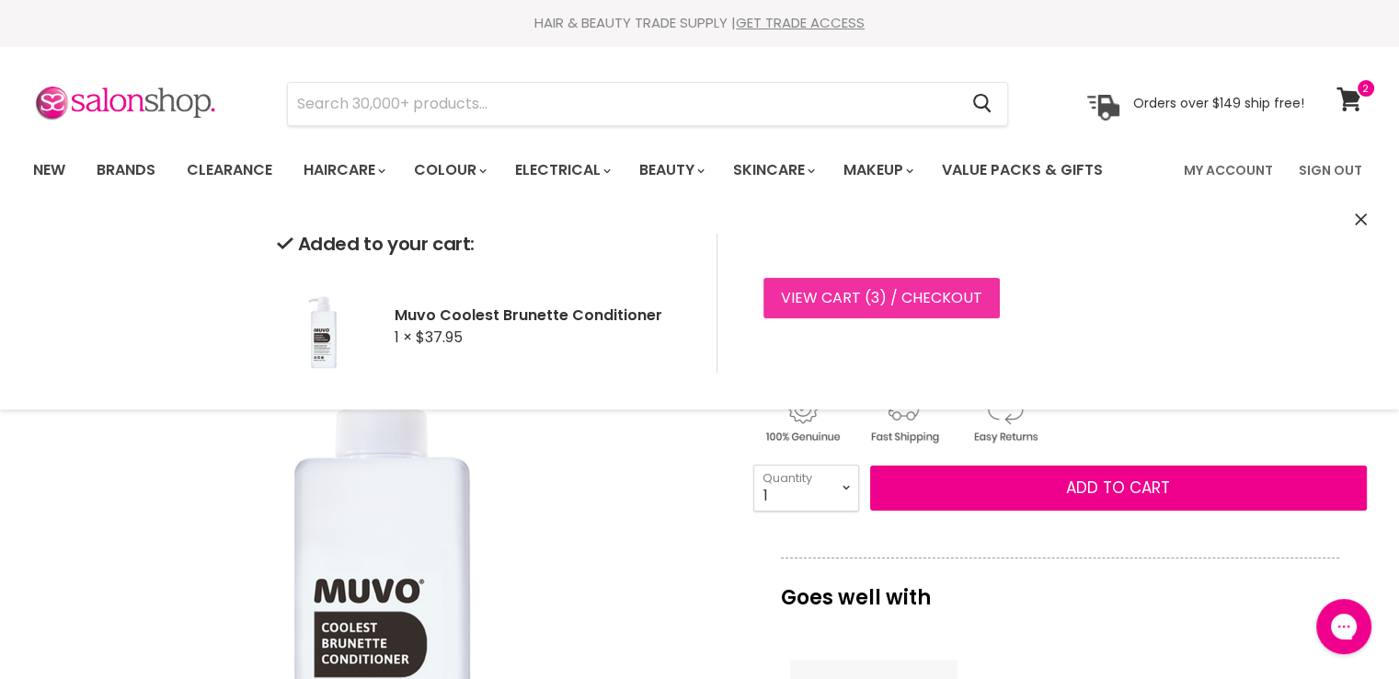
click at [871, 303] on span "3" at bounding box center [875, 297] width 8 height 21
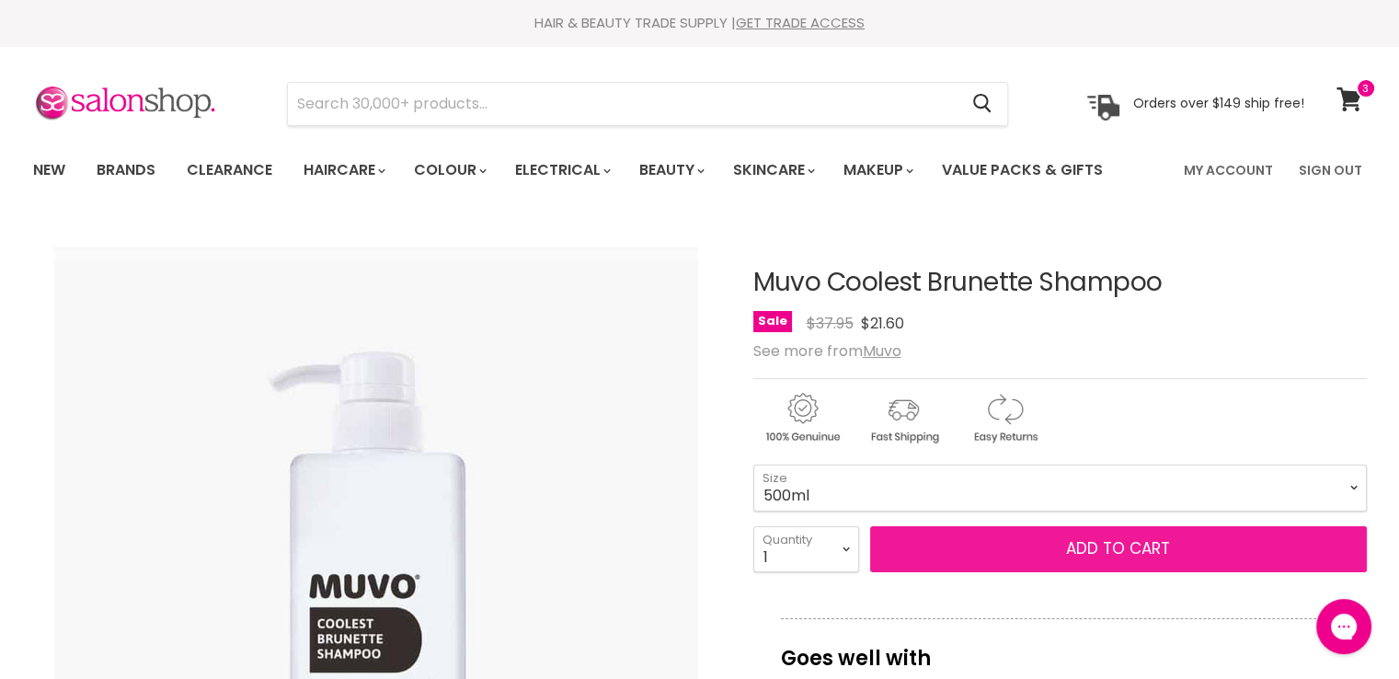
click at [945, 542] on button "Add to cart" at bounding box center [1118, 549] width 497 height 46
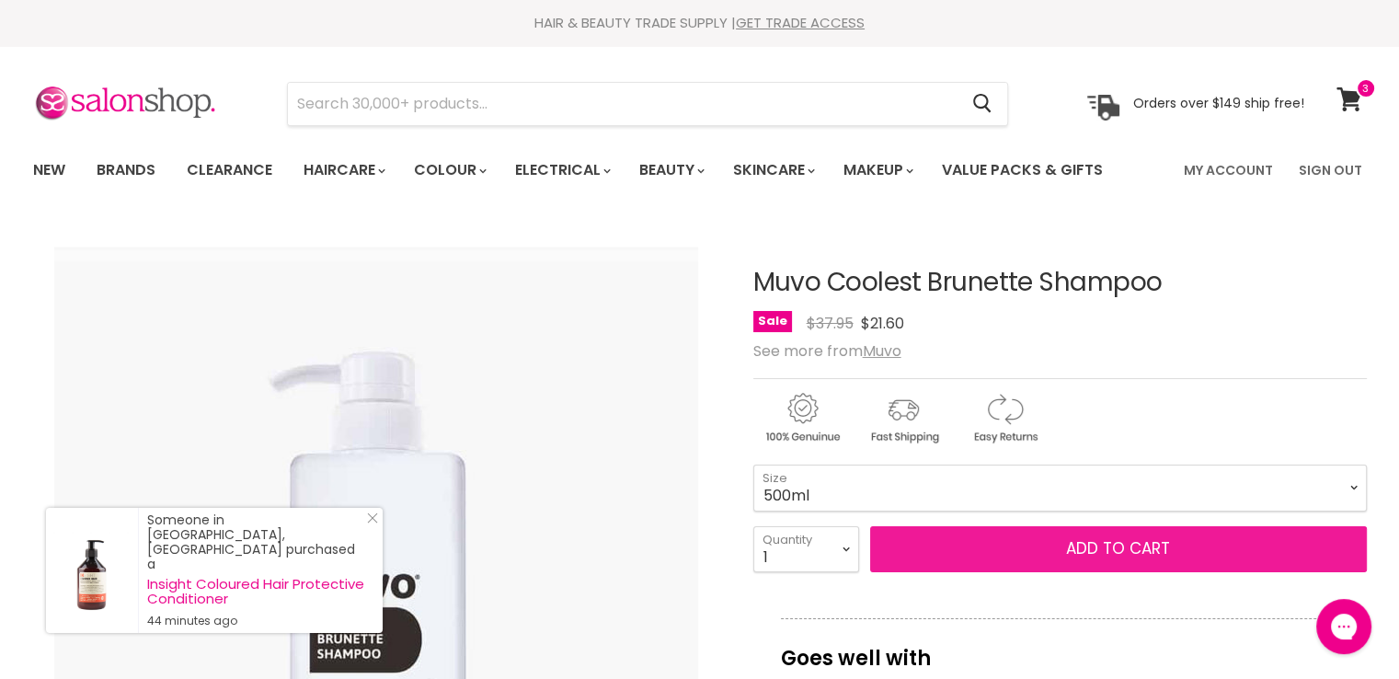
click at [1035, 546] on button "Add to cart" at bounding box center [1118, 549] width 497 height 46
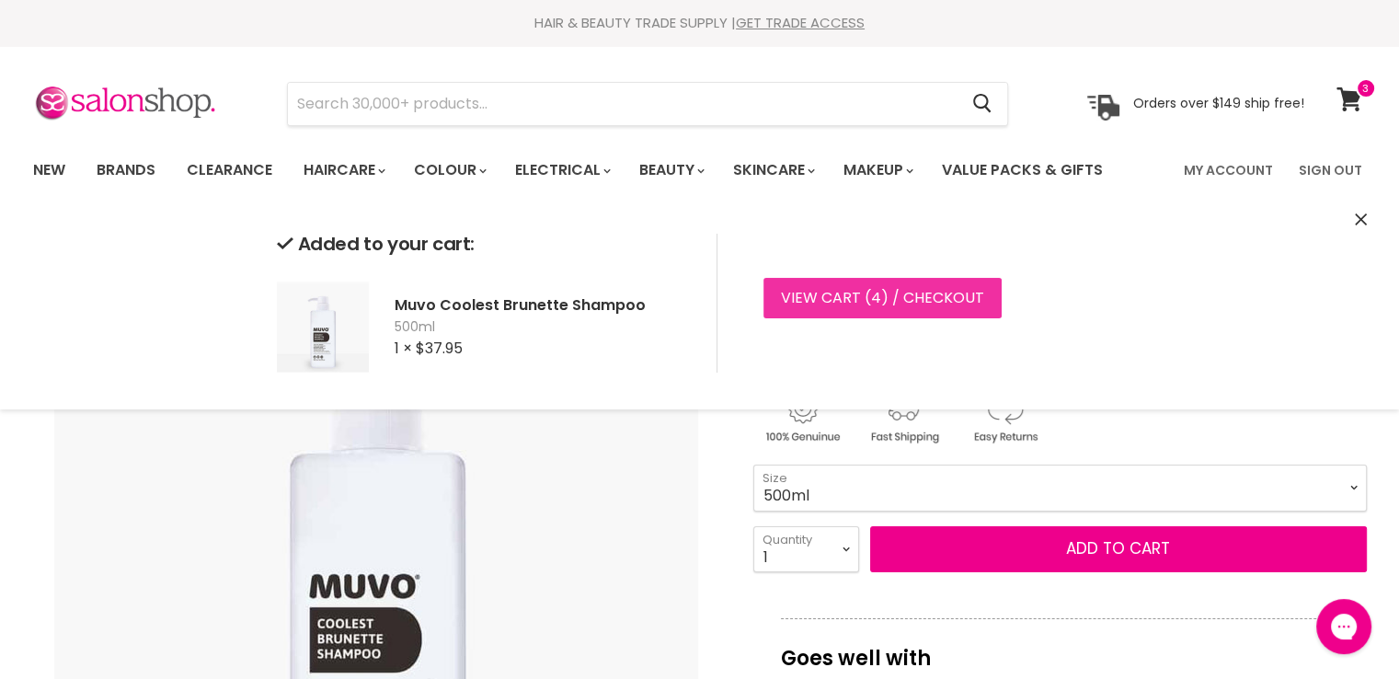
click at [824, 288] on link "View cart ( 4 ) / Checkout" at bounding box center [883, 298] width 238 height 40
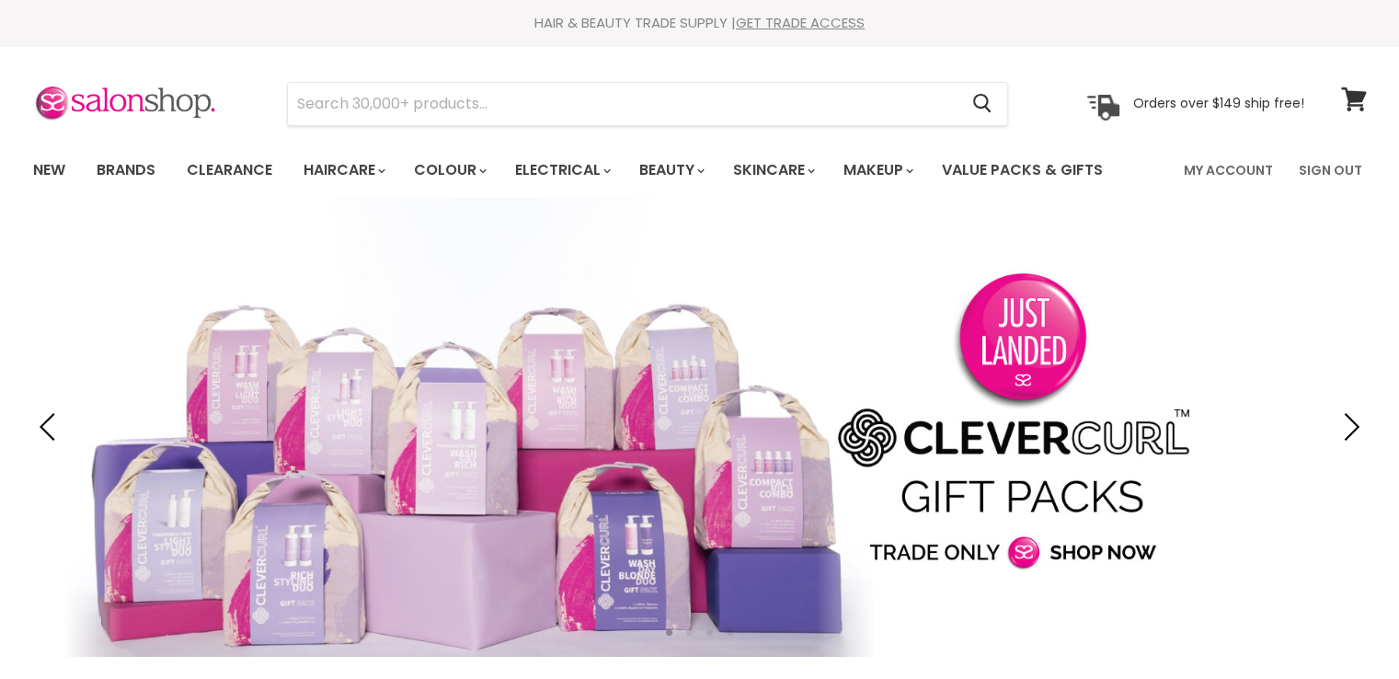
click at [1217, 169] on link "My Account" at bounding box center [1228, 170] width 111 height 39
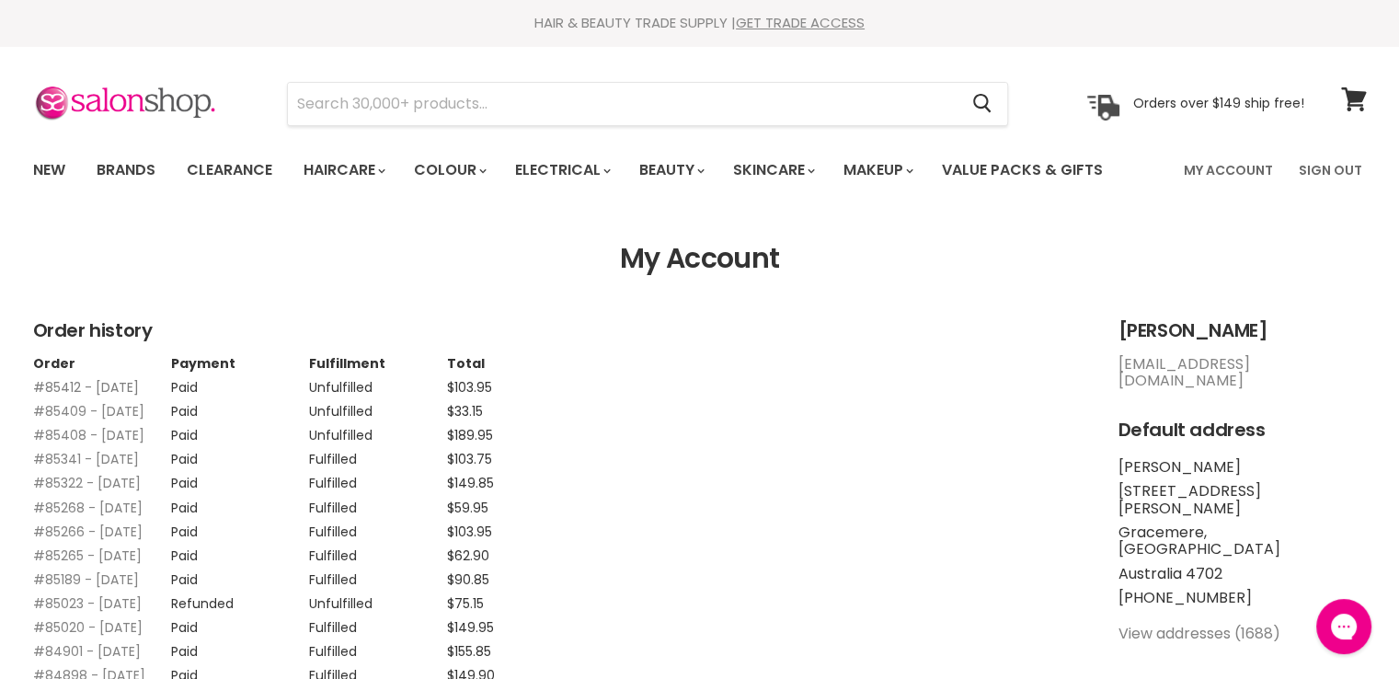
click at [60, 384] on link "#85412 - [DATE]" at bounding box center [86, 387] width 106 height 18
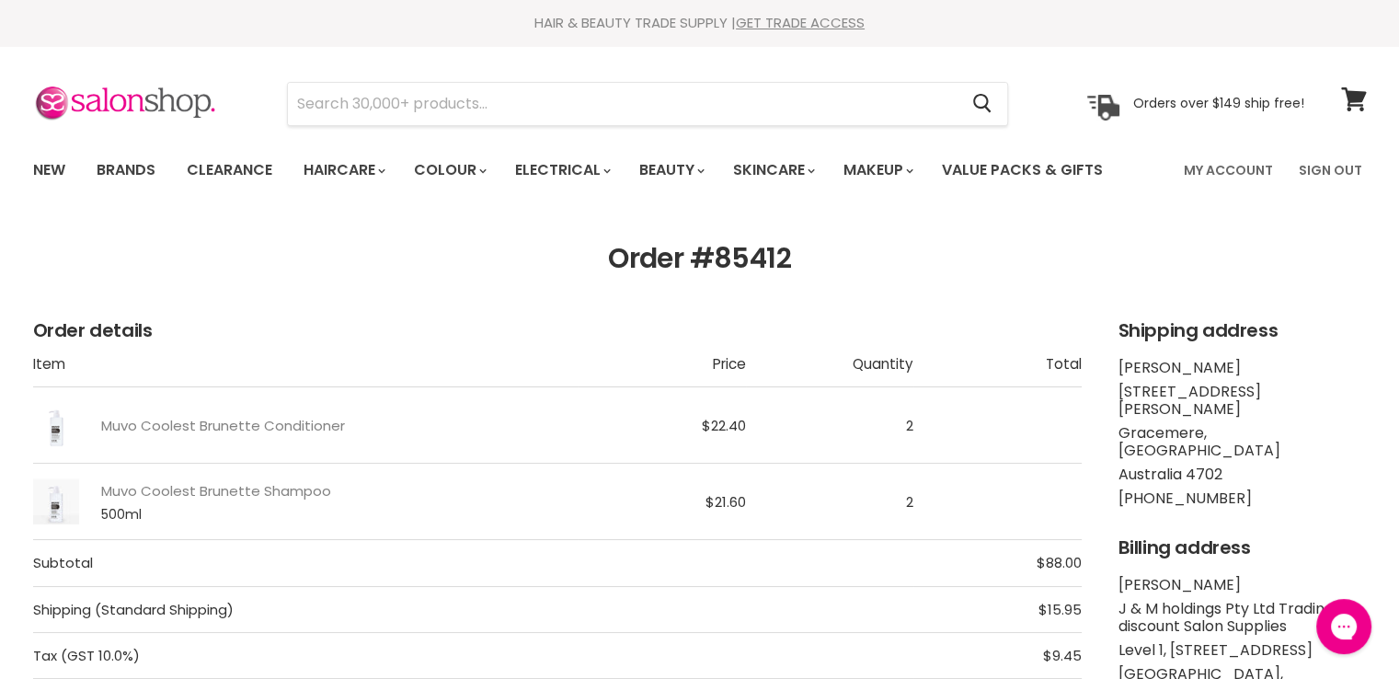
drag, startPoint x: 810, startPoint y: 262, endPoint x: 719, endPoint y: 263, distance: 90.2
click at [719, 263] on h1 "Order #85412" at bounding box center [700, 259] width 1334 height 32
copy h1 "85412"
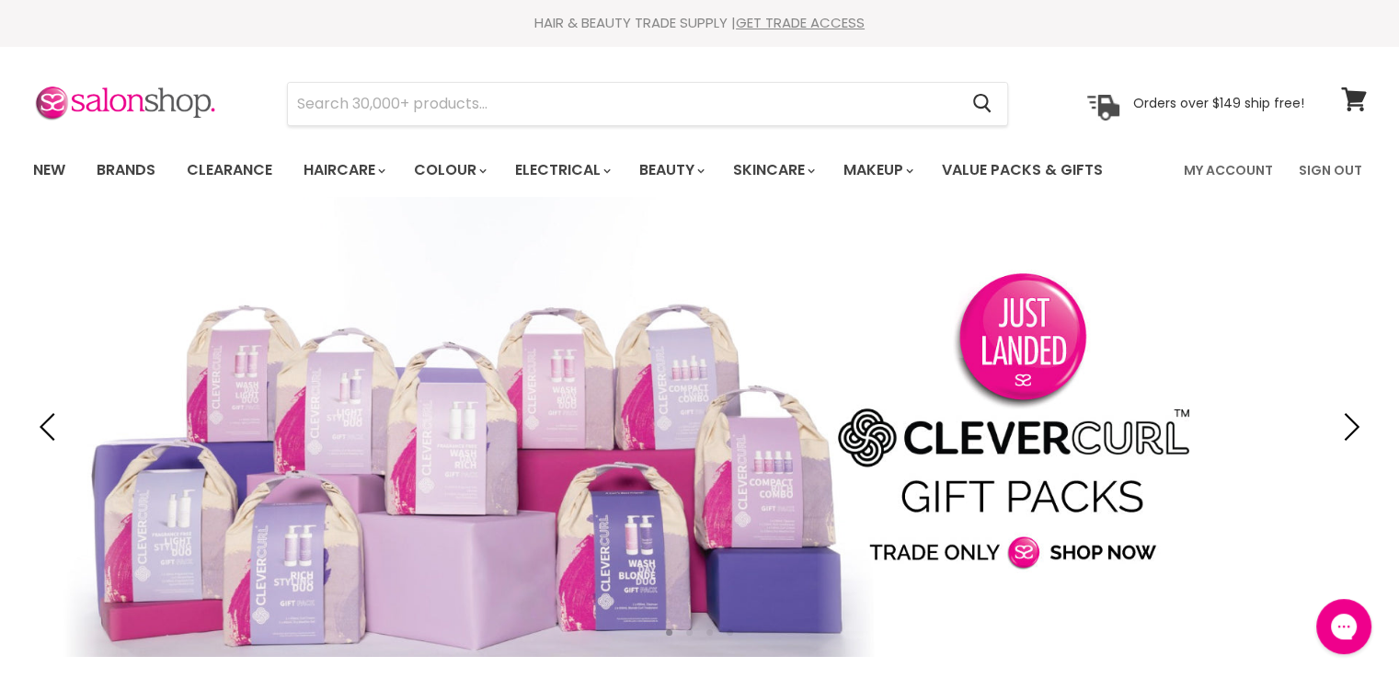
type input "Alfaparf Milano Semi Di Lino"
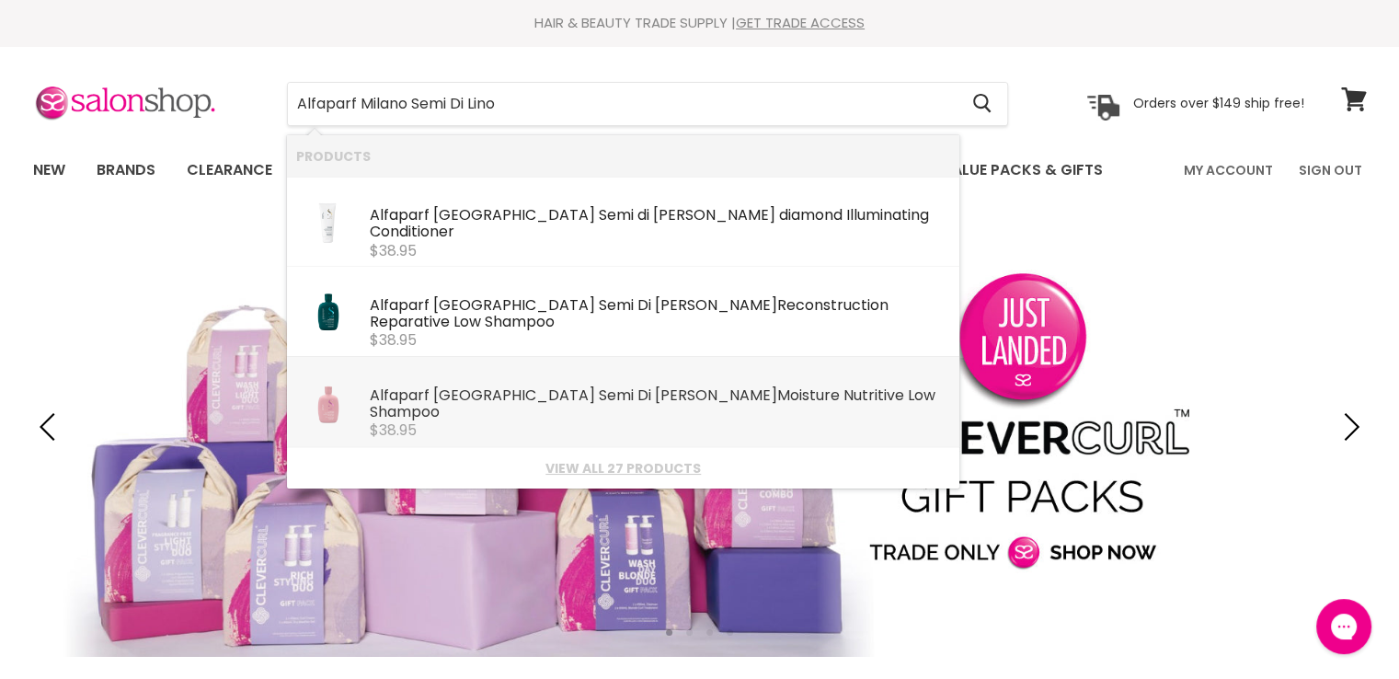
click at [599, 385] on b "Semi" at bounding box center [616, 395] width 35 height 21
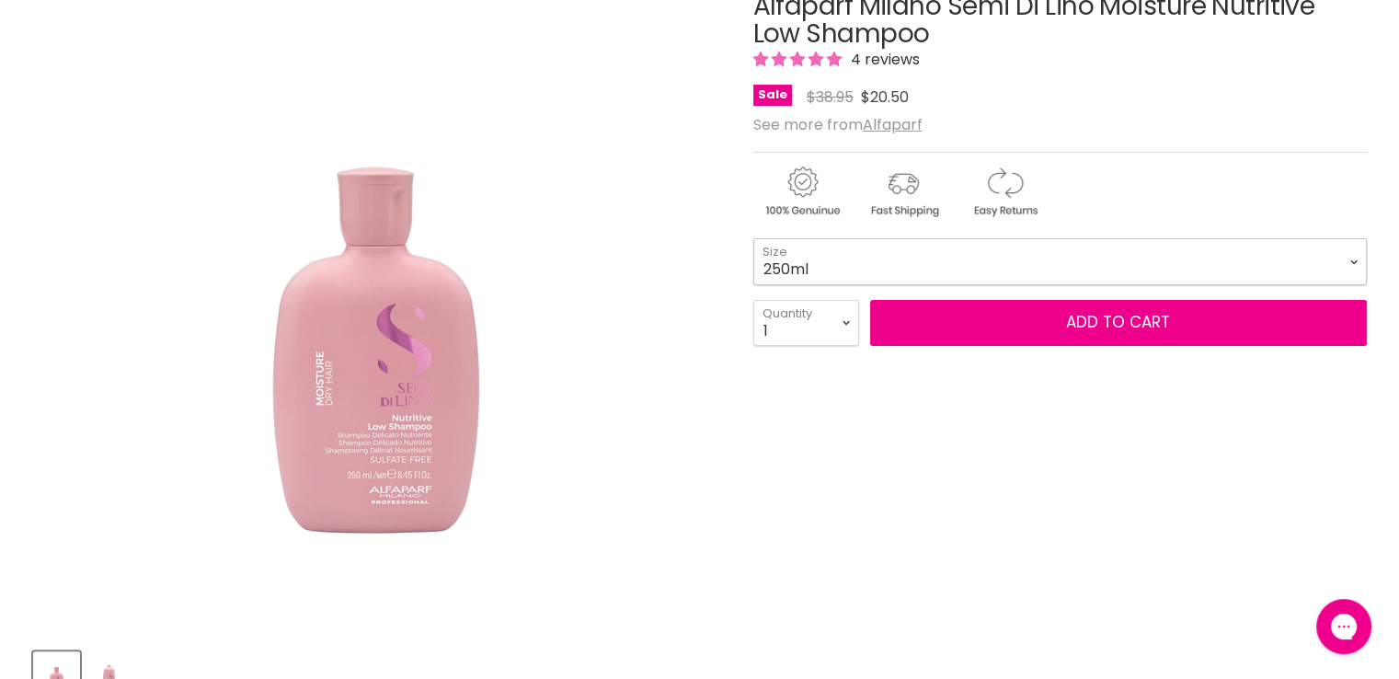
click at [797, 255] on select "250ml 1 Litre" at bounding box center [1060, 261] width 614 height 46
click at [753, 238] on select "250ml 1 Litre" at bounding box center [1060, 261] width 614 height 46
select select "1 Litre"
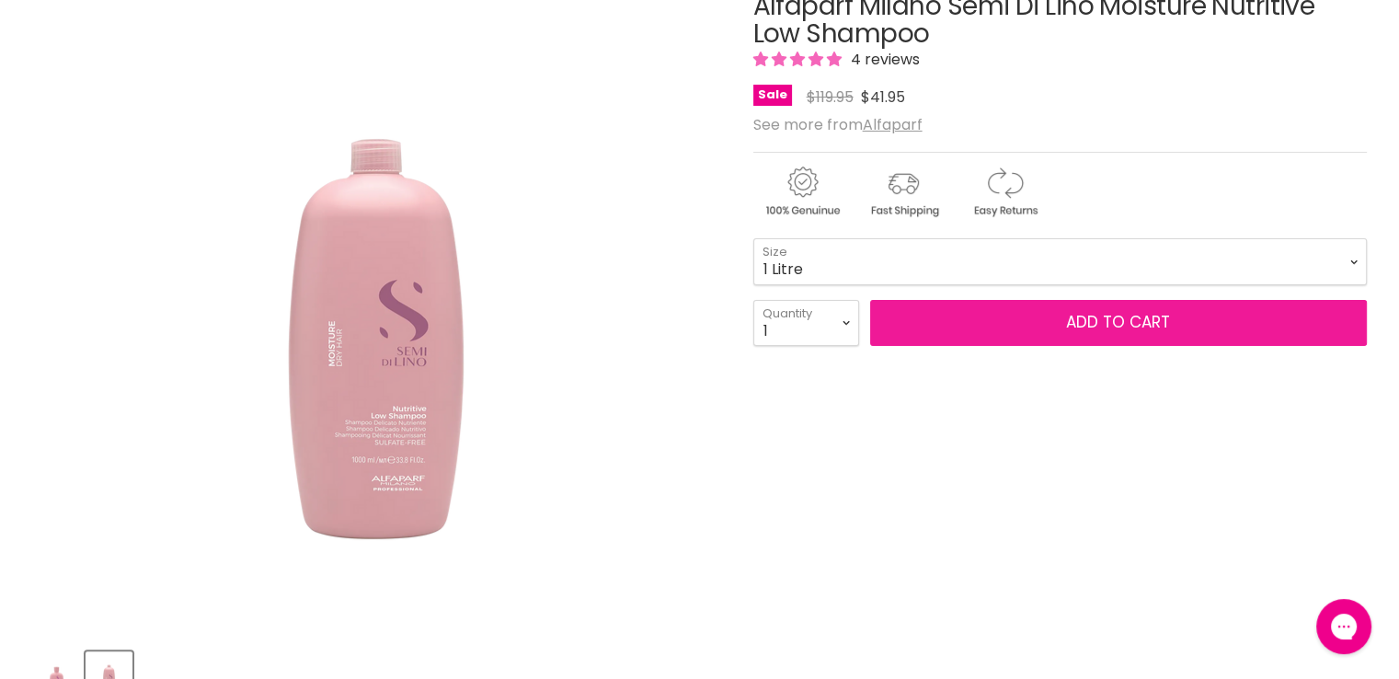
click at [938, 318] on button "Add to cart" at bounding box center [1118, 323] width 497 height 46
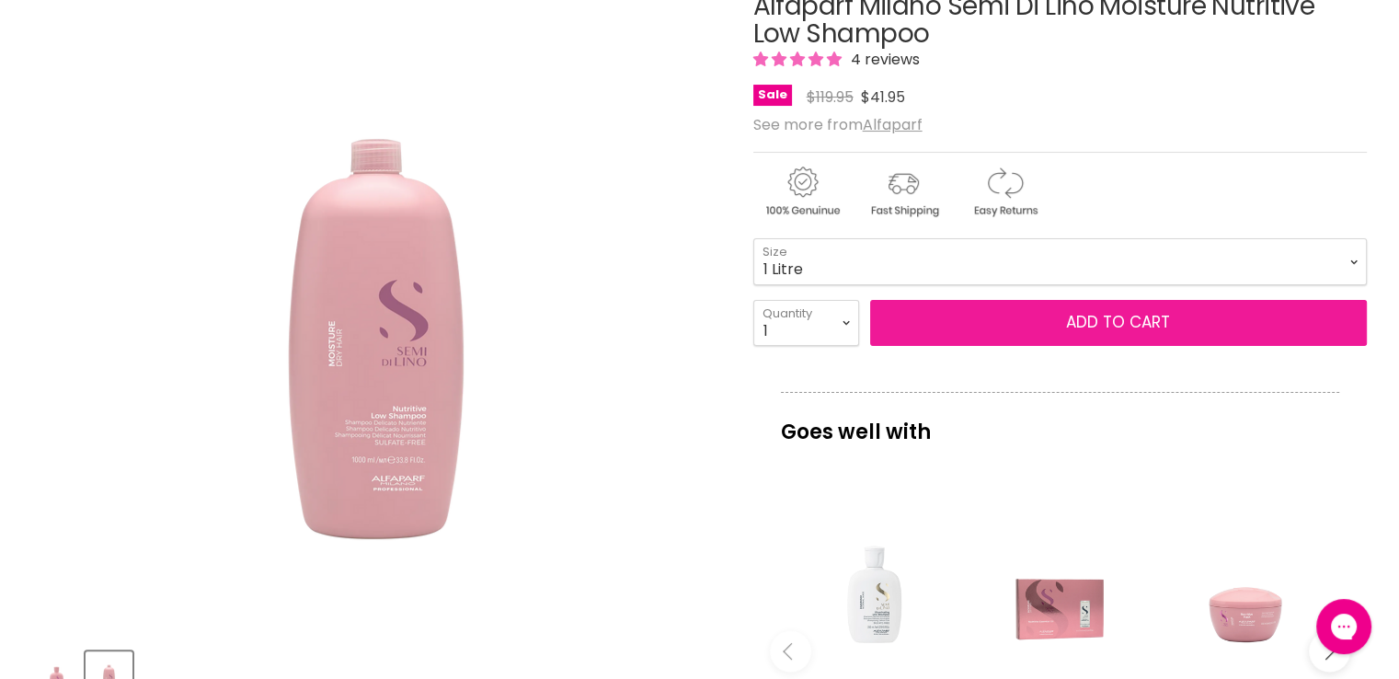
click at [1050, 314] on button "Add to cart" at bounding box center [1118, 323] width 497 height 46
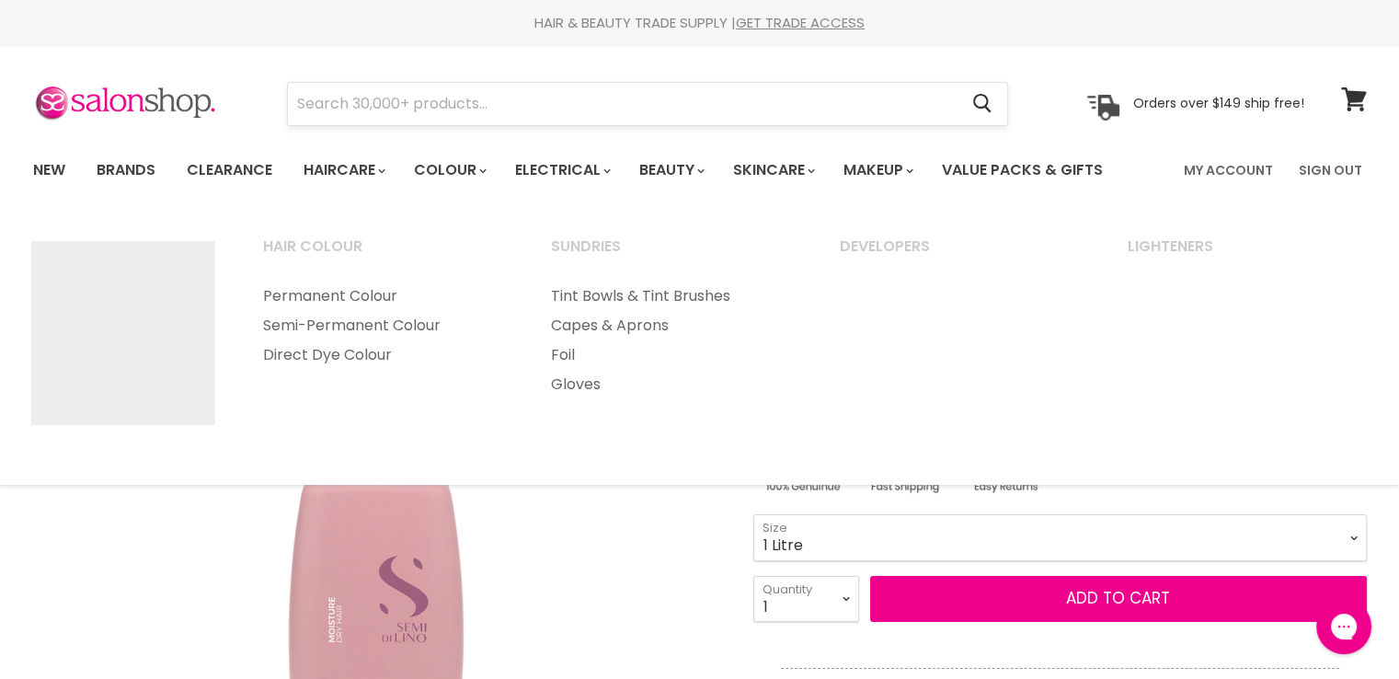
click at [432, 108] on input "Search" at bounding box center [623, 104] width 671 height 42
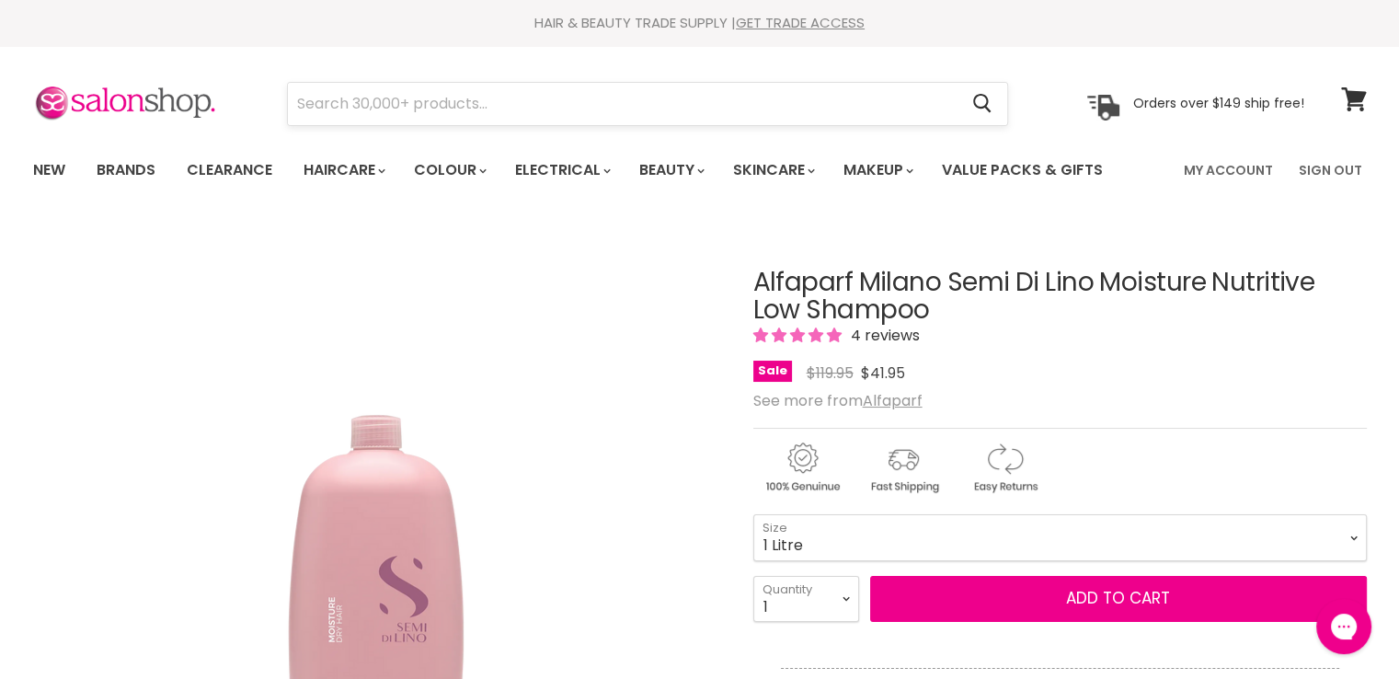
click at [433, 108] on input "Search" at bounding box center [623, 104] width 671 height 42
paste input "Alfaparf Milano Semi Di Lino"
type input "Alfaparf Milano Semi Di Lino"
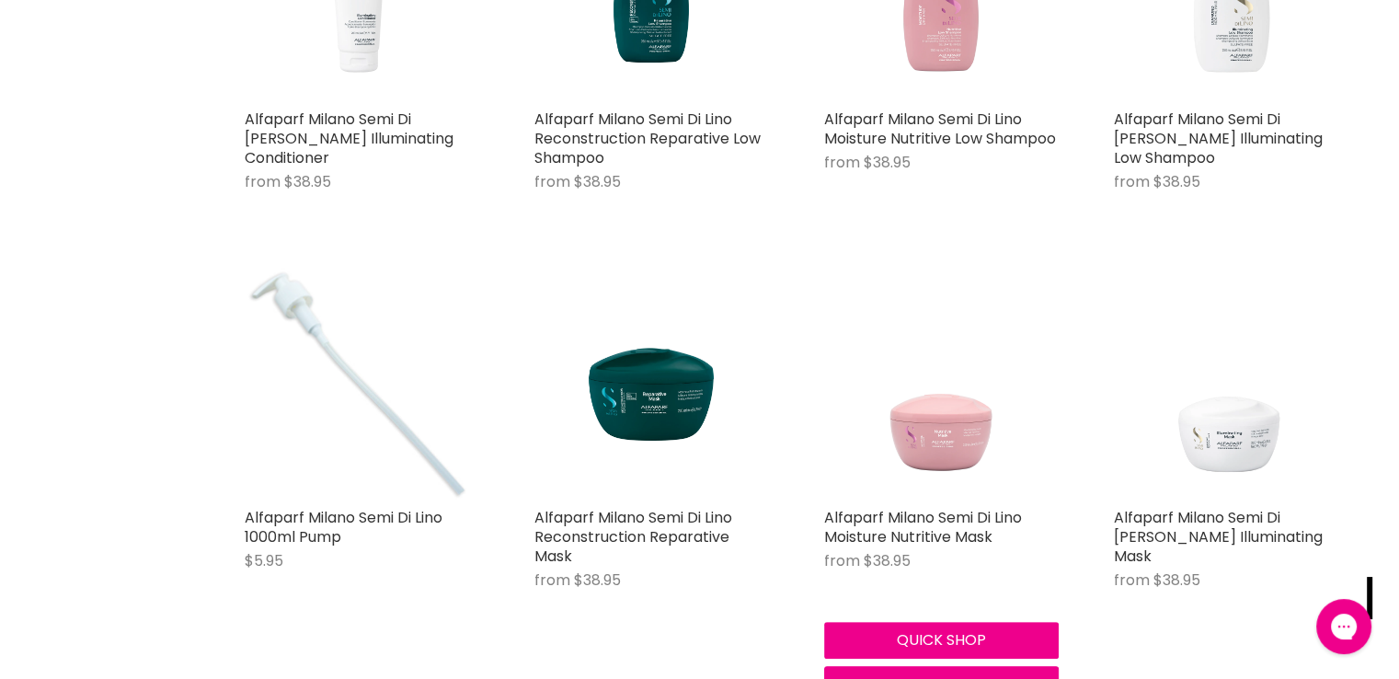
click at [946, 423] on img "Main content" at bounding box center [941, 381] width 235 height 235
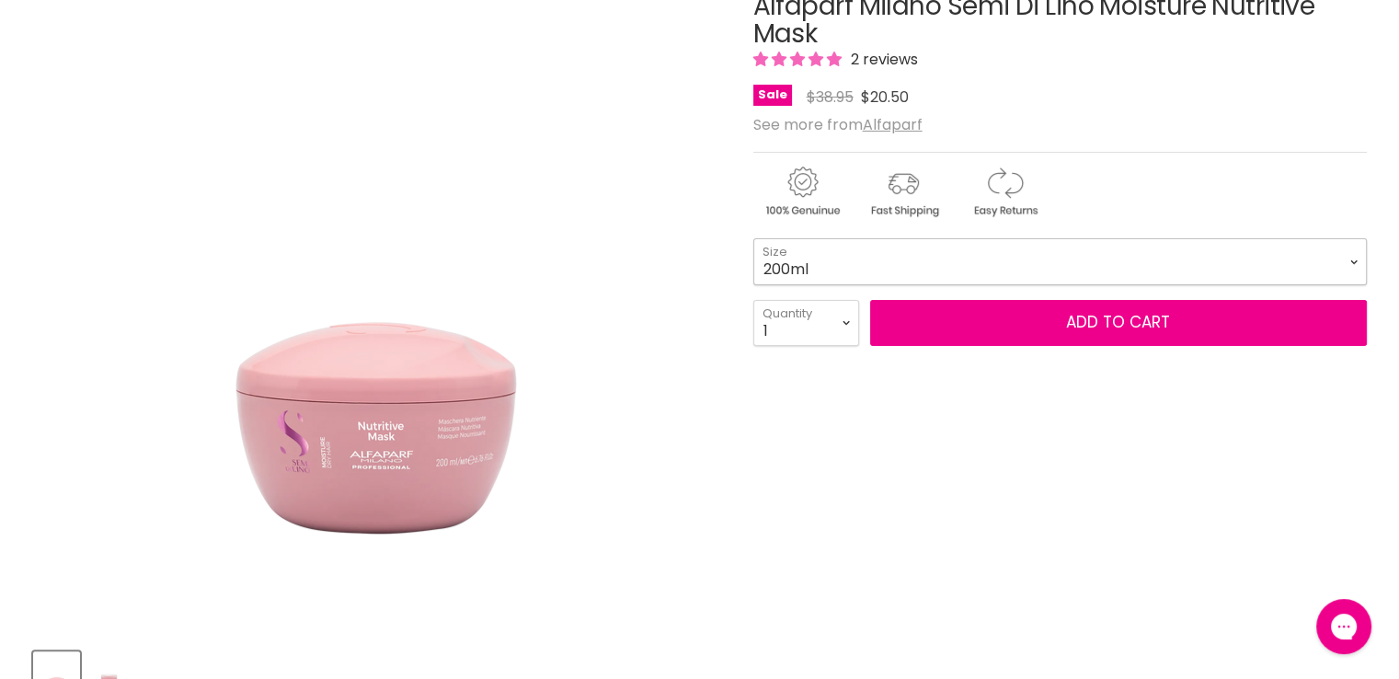
click at [802, 261] on select "200ml 500ml" at bounding box center [1060, 261] width 614 height 46
click at [753, 238] on select "200ml 500ml" at bounding box center [1060, 261] width 614 height 46
select select "500ml"
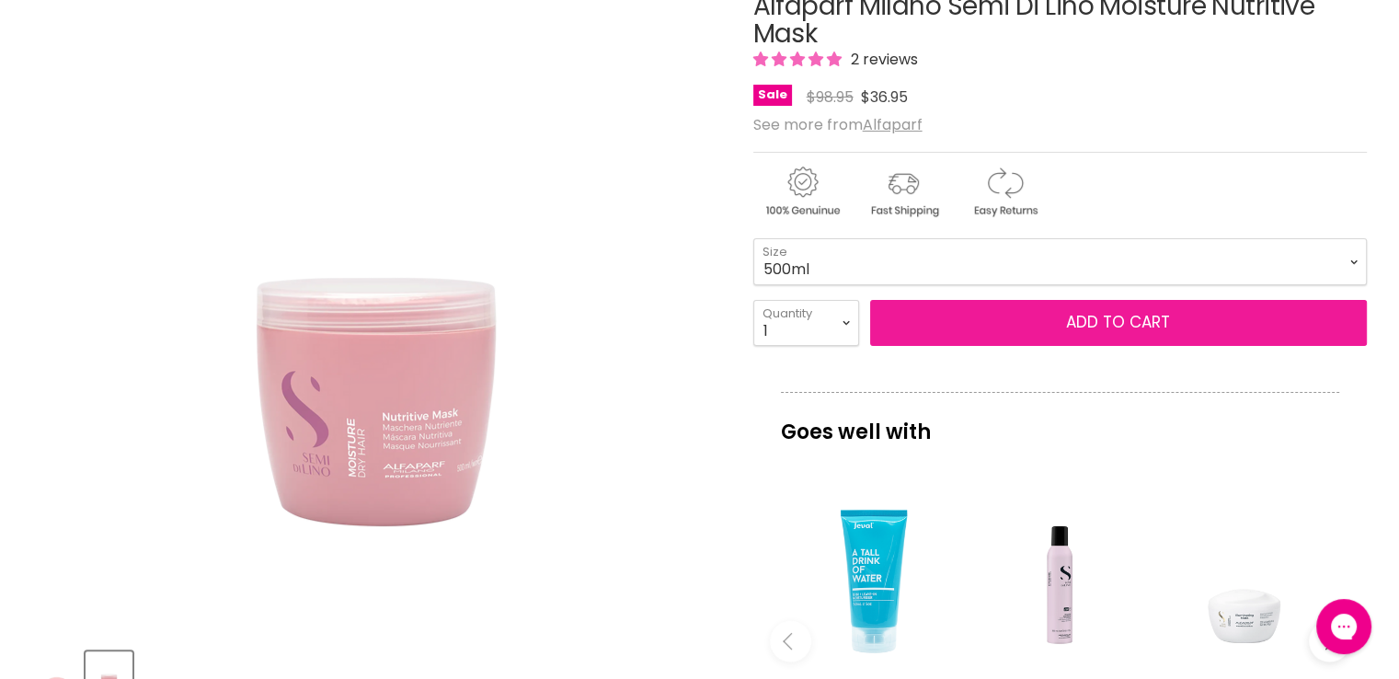
click at [1002, 327] on button "Add to cart" at bounding box center [1118, 323] width 497 height 46
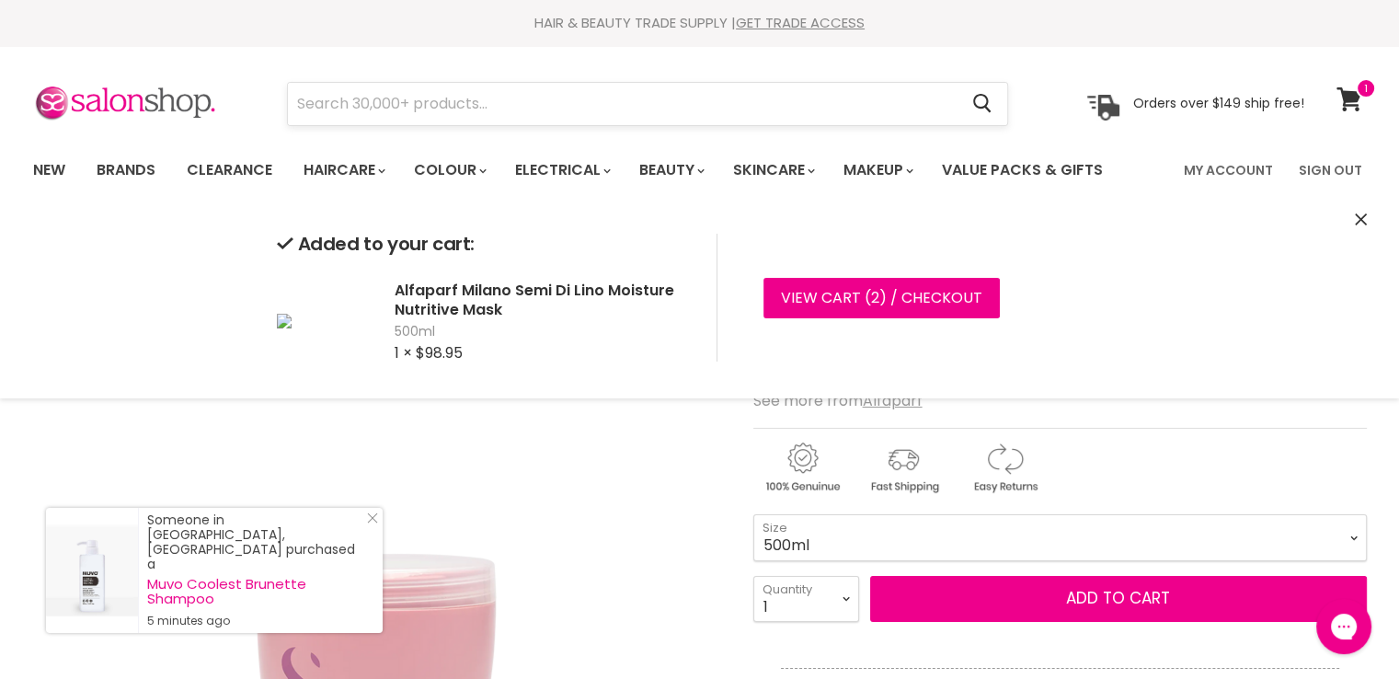
click at [416, 102] on input "Search" at bounding box center [623, 104] width 671 height 42
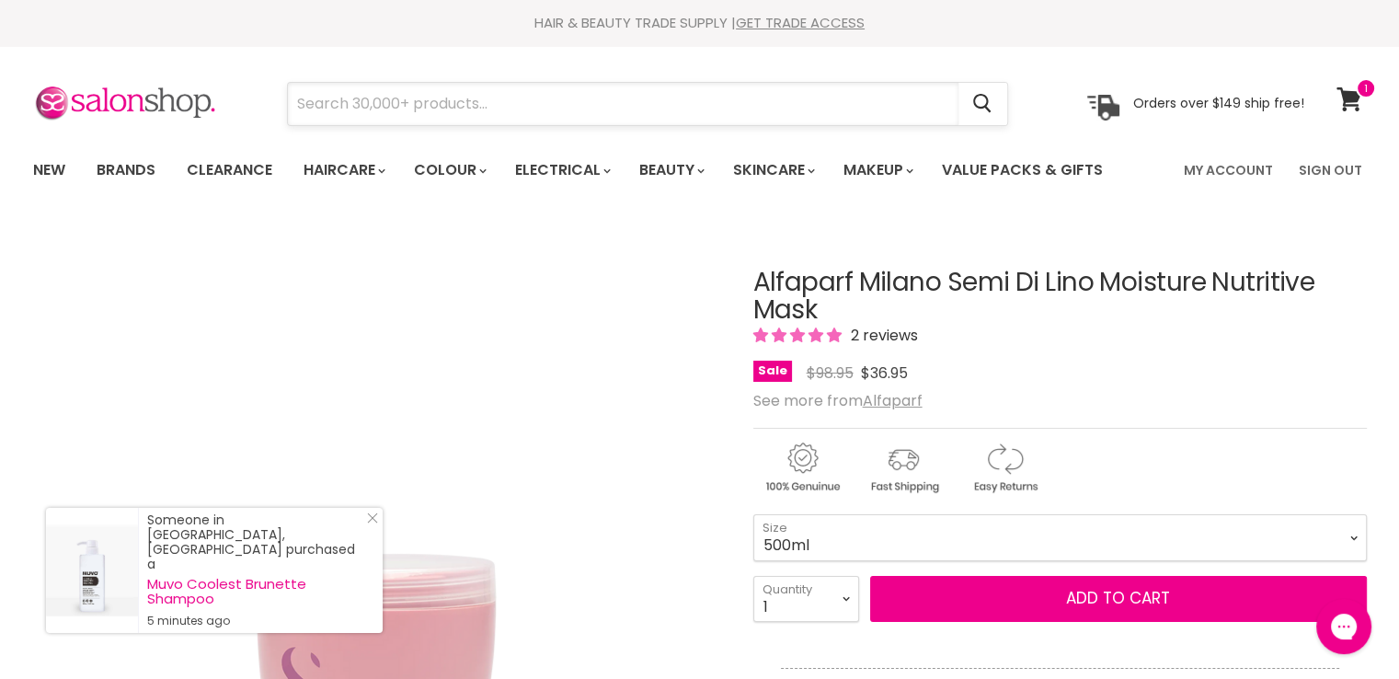
click at [424, 98] on input "Search" at bounding box center [623, 104] width 671 height 42
paste input "Davroe Scalp Remedy Anti Dandruff"
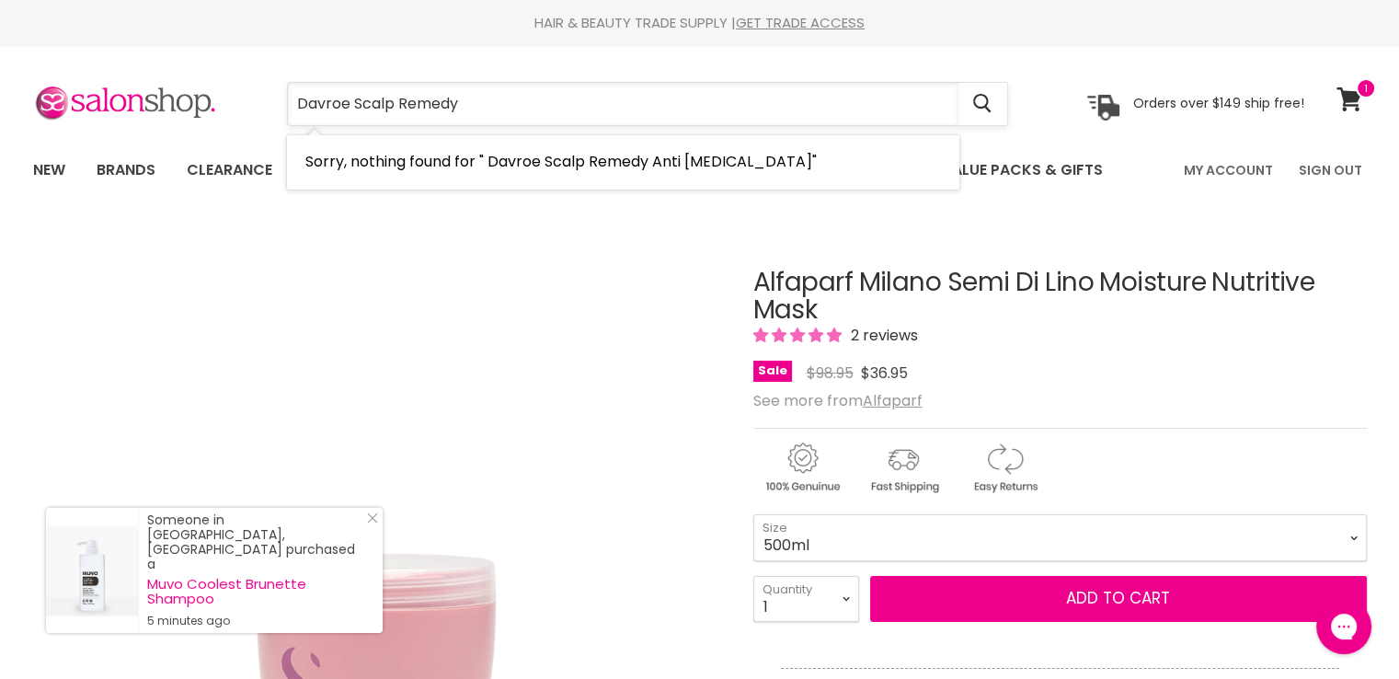
type input "Davroe Scalp Remedy"
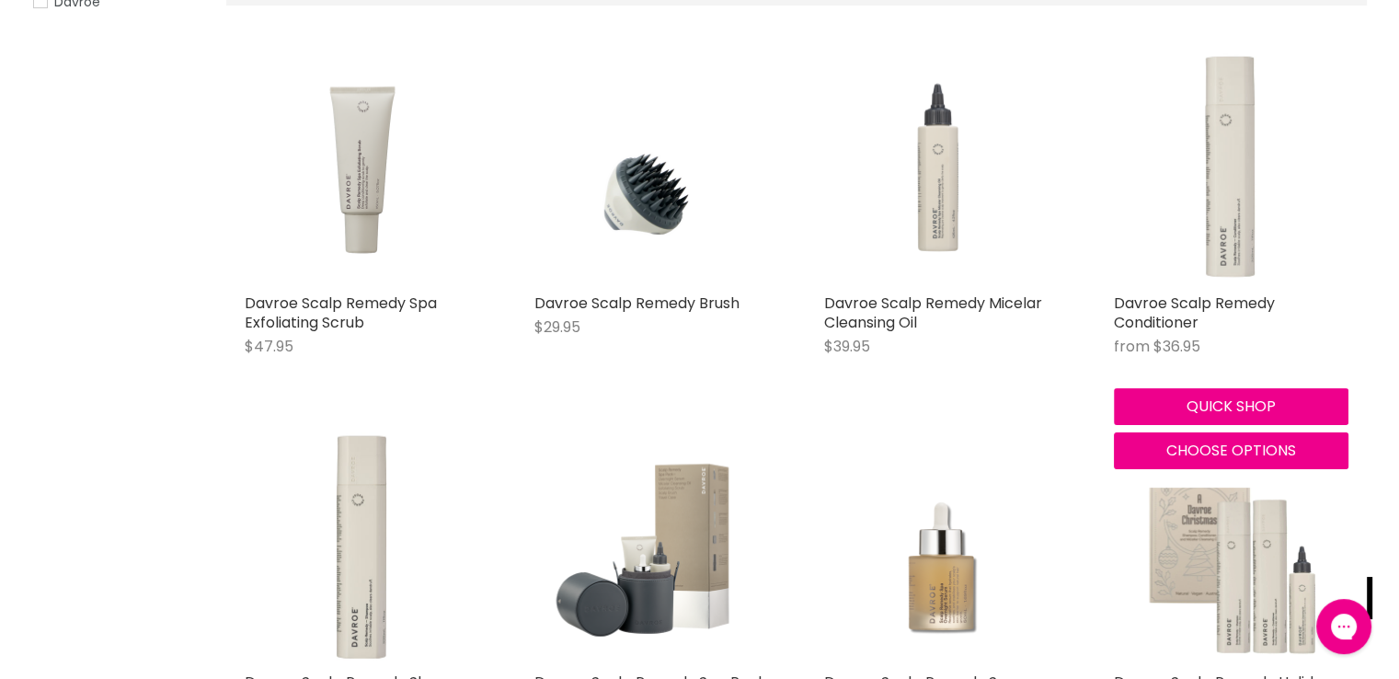
click at [1209, 225] on img "Main content" at bounding box center [1231, 167] width 235 height 235
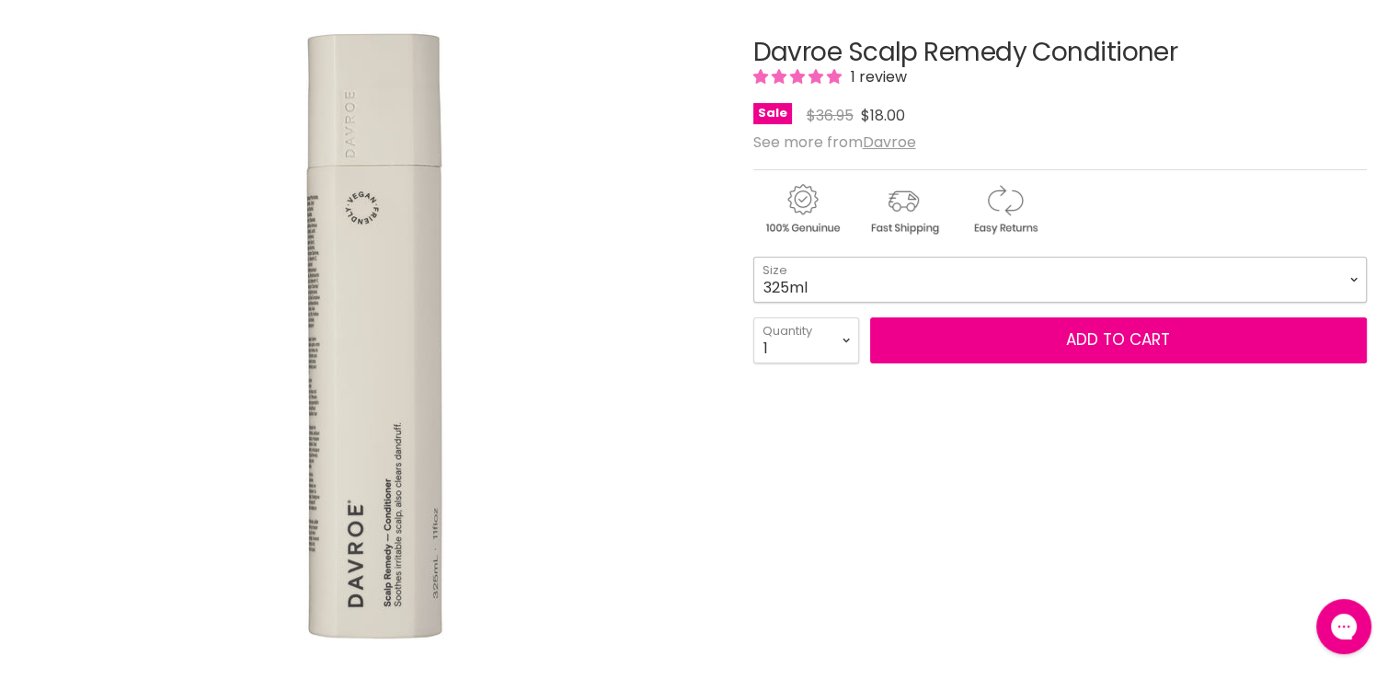
click at [815, 281] on select "325ml 1L" at bounding box center [1060, 280] width 614 height 46
click at [753, 257] on select "325ml 1L" at bounding box center [1060, 280] width 614 height 46
select select "1L"
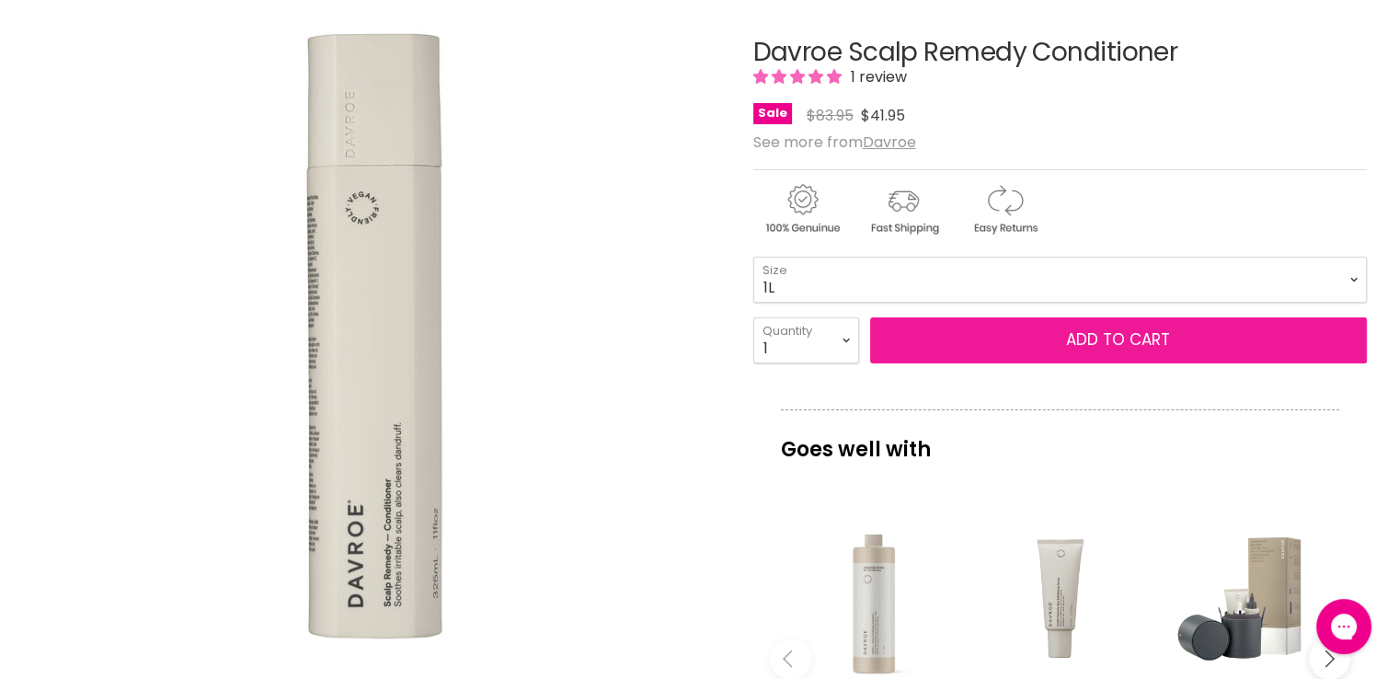
click at [964, 350] on button "Add to cart" at bounding box center [1118, 340] width 497 height 46
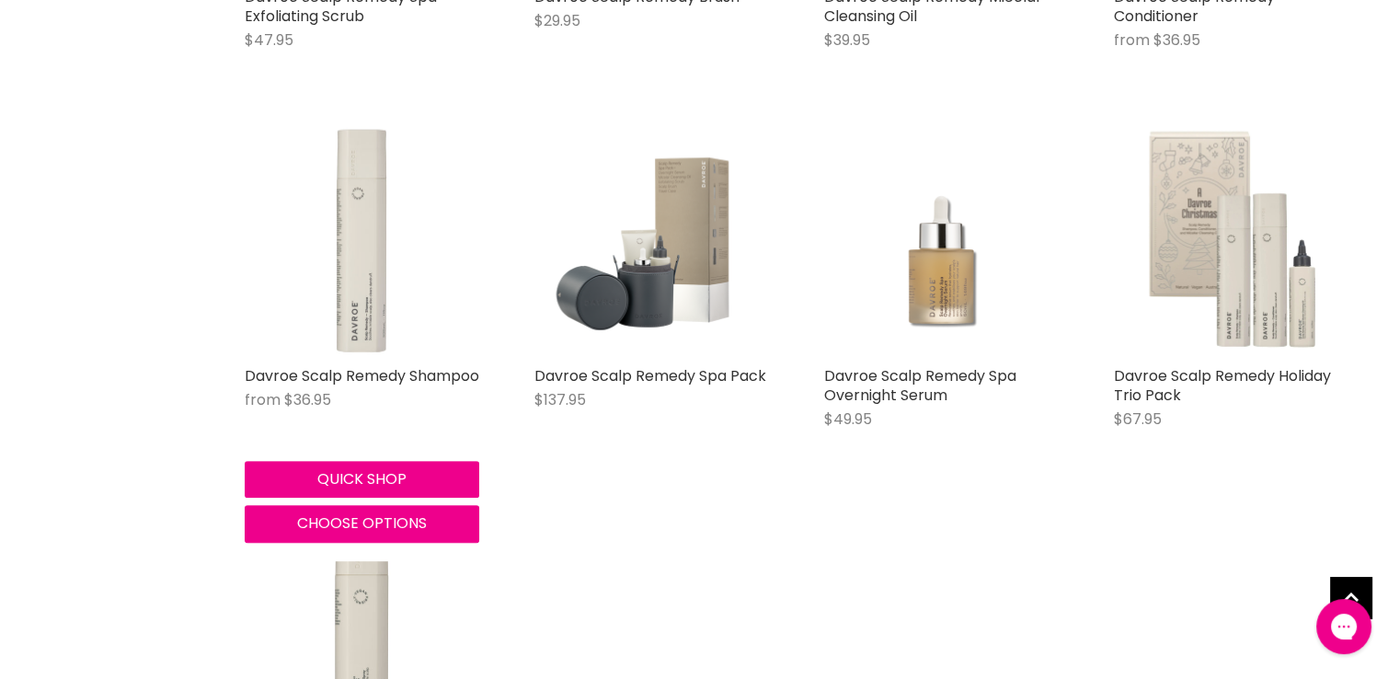
click at [346, 254] on img "Main content" at bounding box center [362, 239] width 235 height 235
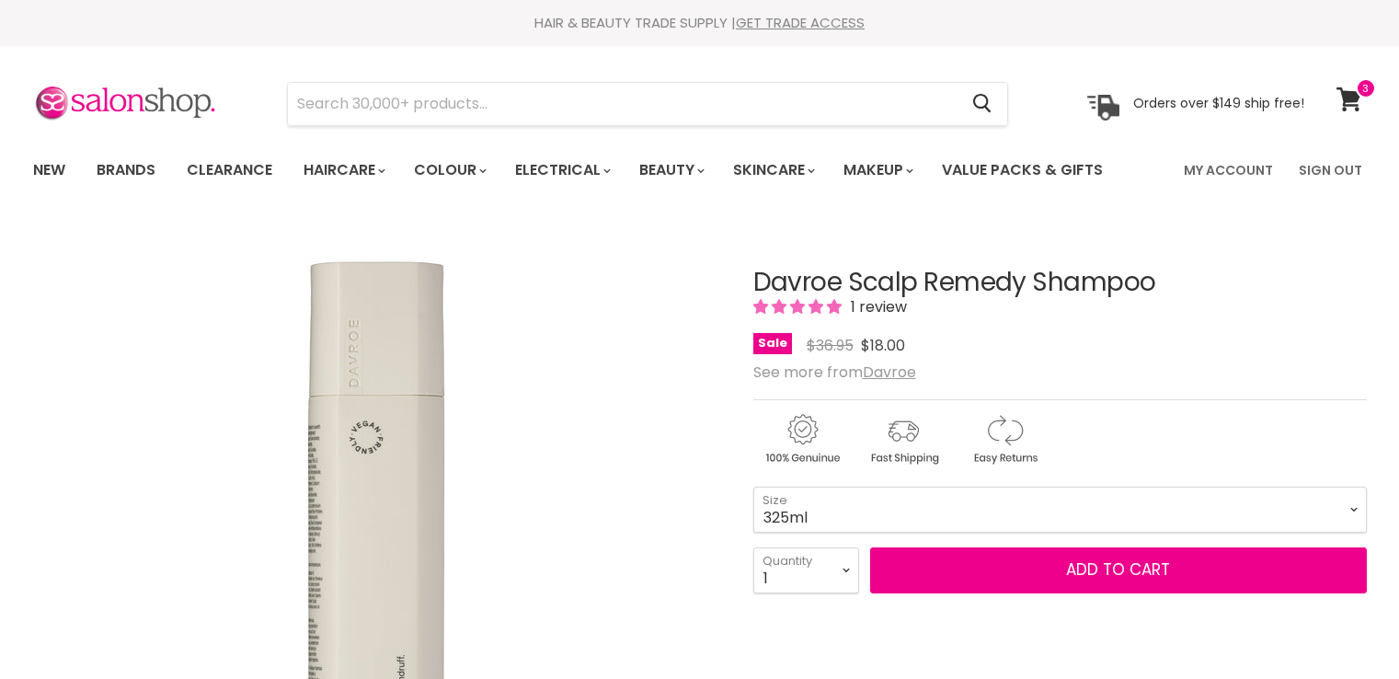
scroll to position [184, 0]
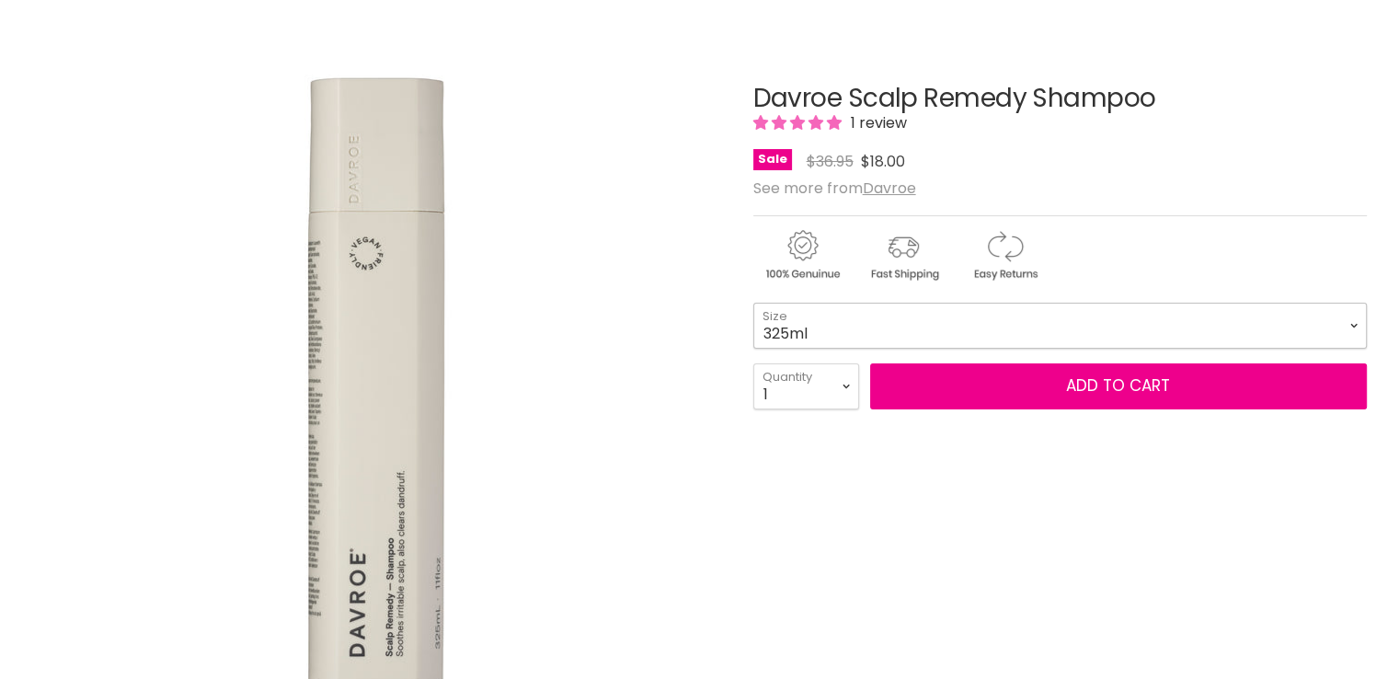
click at [809, 327] on select "325ml 1L" at bounding box center [1060, 326] width 614 height 46
click at [753, 303] on select "325ml 1L" at bounding box center [1060, 326] width 614 height 46
select select "1L"
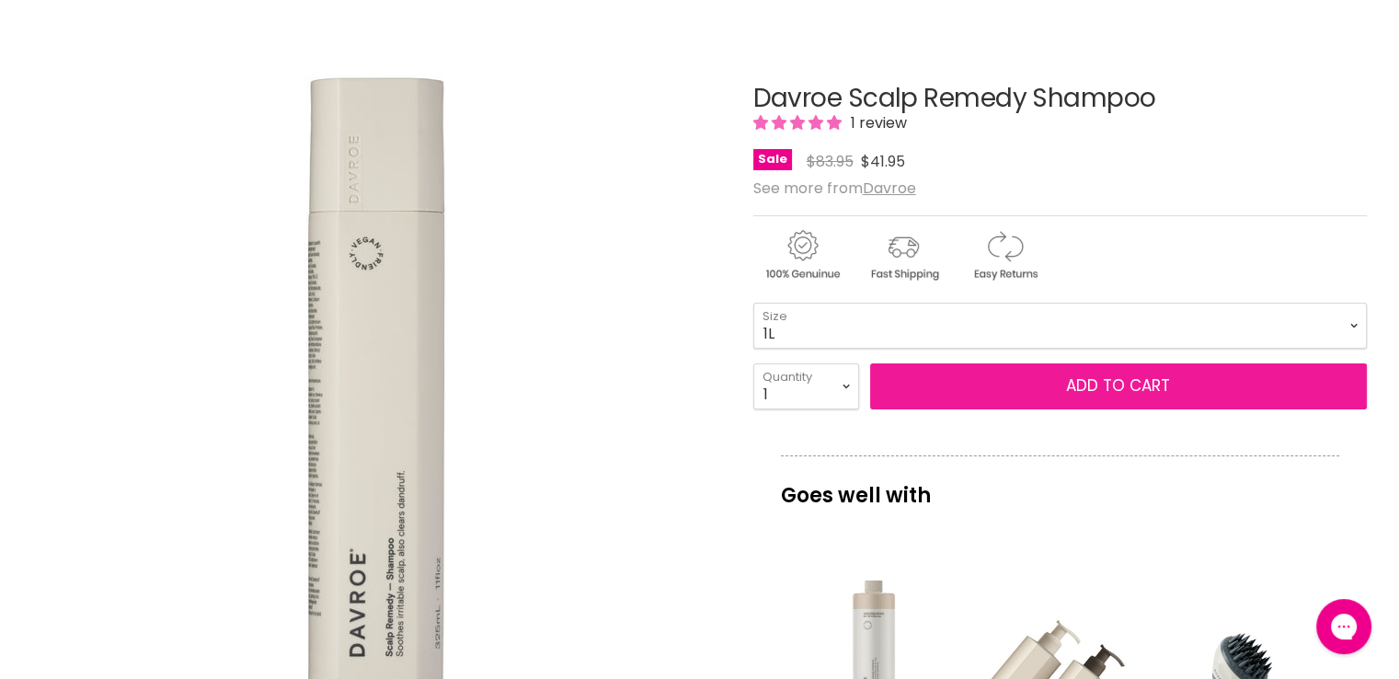
click at [964, 382] on button "Add to cart" at bounding box center [1118, 386] width 497 height 46
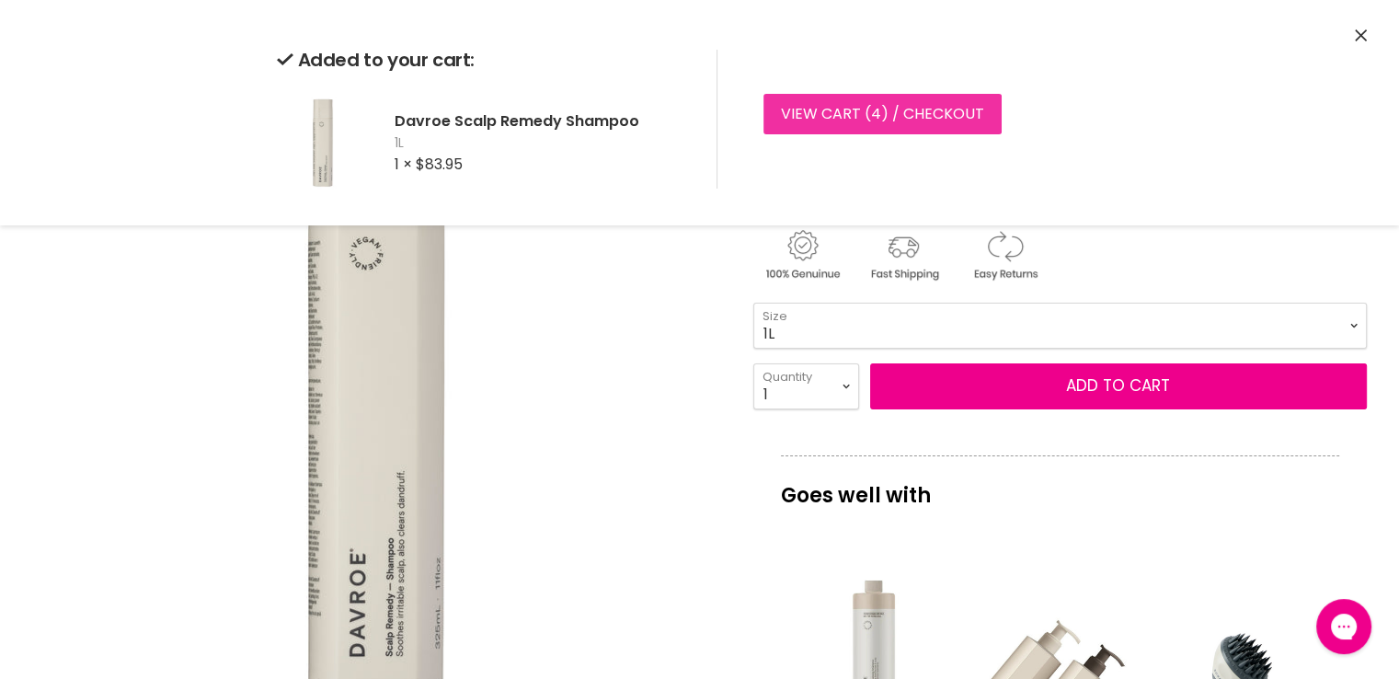
click at [898, 124] on link "View cart ( 4 ) / Checkout" at bounding box center [883, 114] width 238 height 40
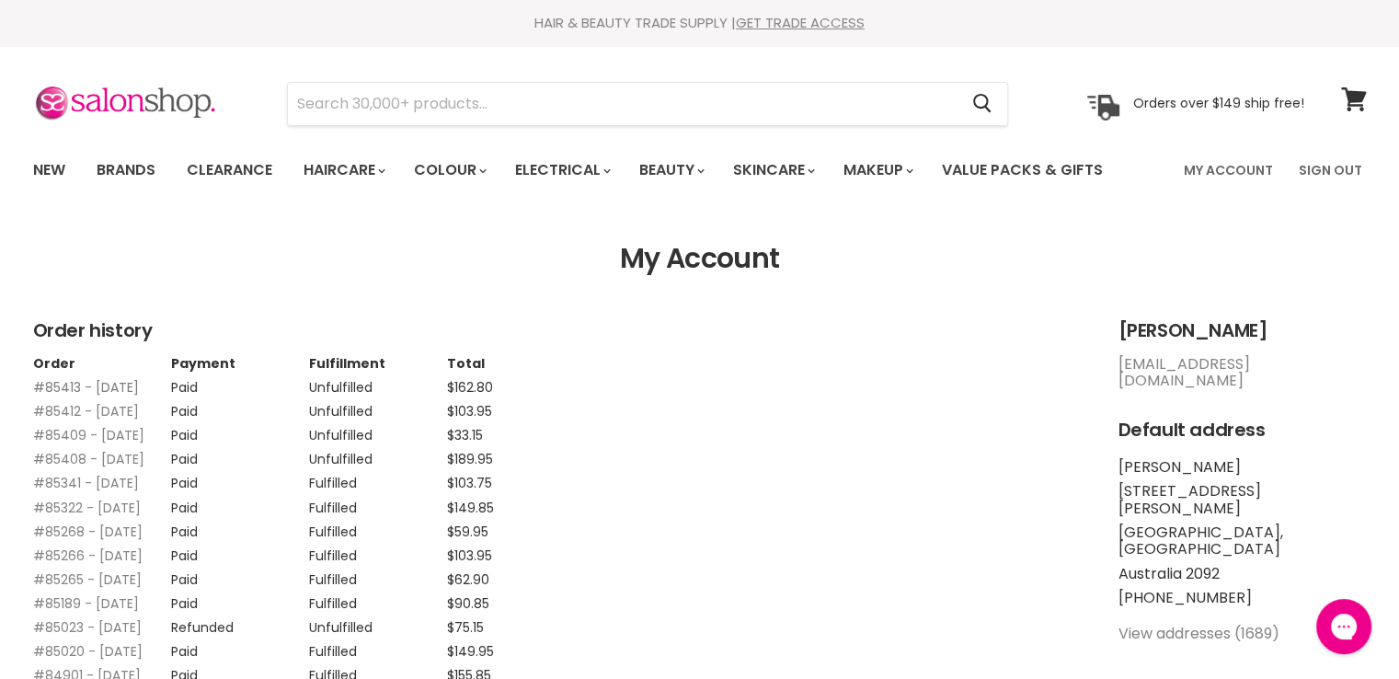
click at [45, 378] on link "#85413 - 15 Oct, 2025" at bounding box center [86, 387] width 106 height 18
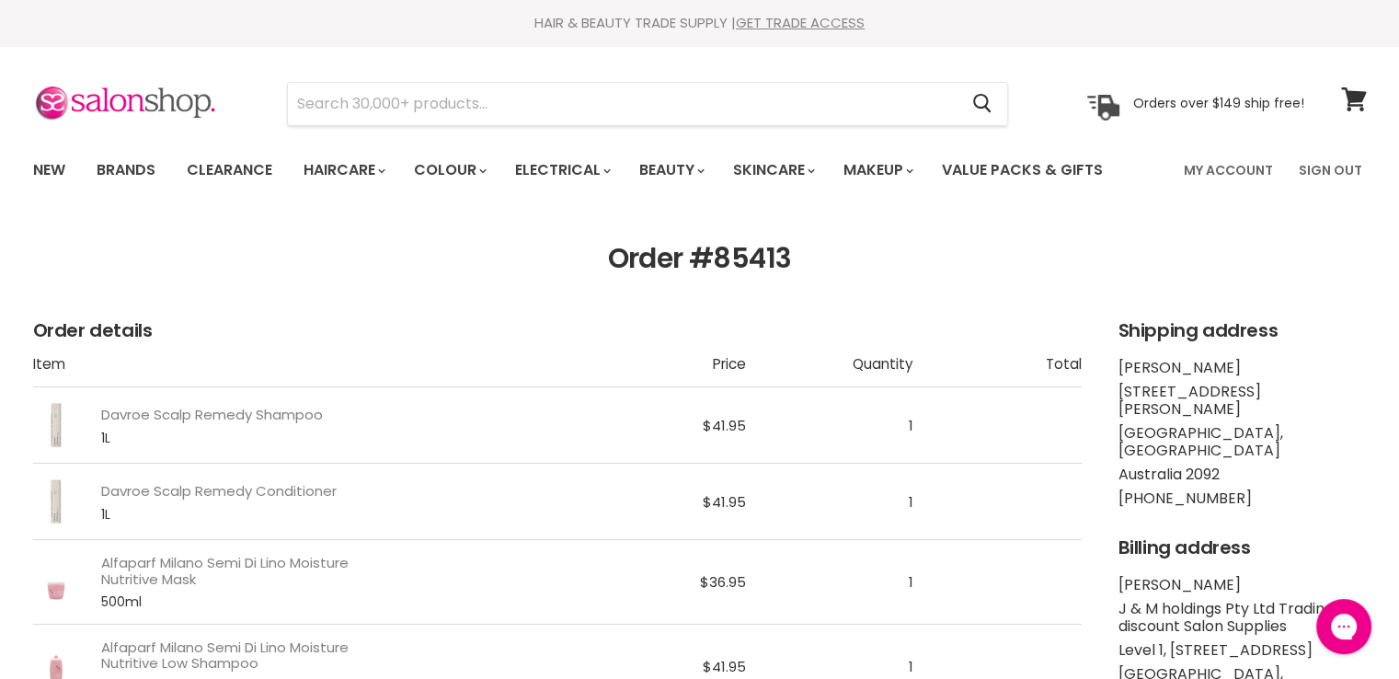
click at [718, 260] on h1 "Order #85413" at bounding box center [700, 259] width 1334 height 32
copy h1 "85413"
